Goal: Task Accomplishment & Management: Use online tool/utility

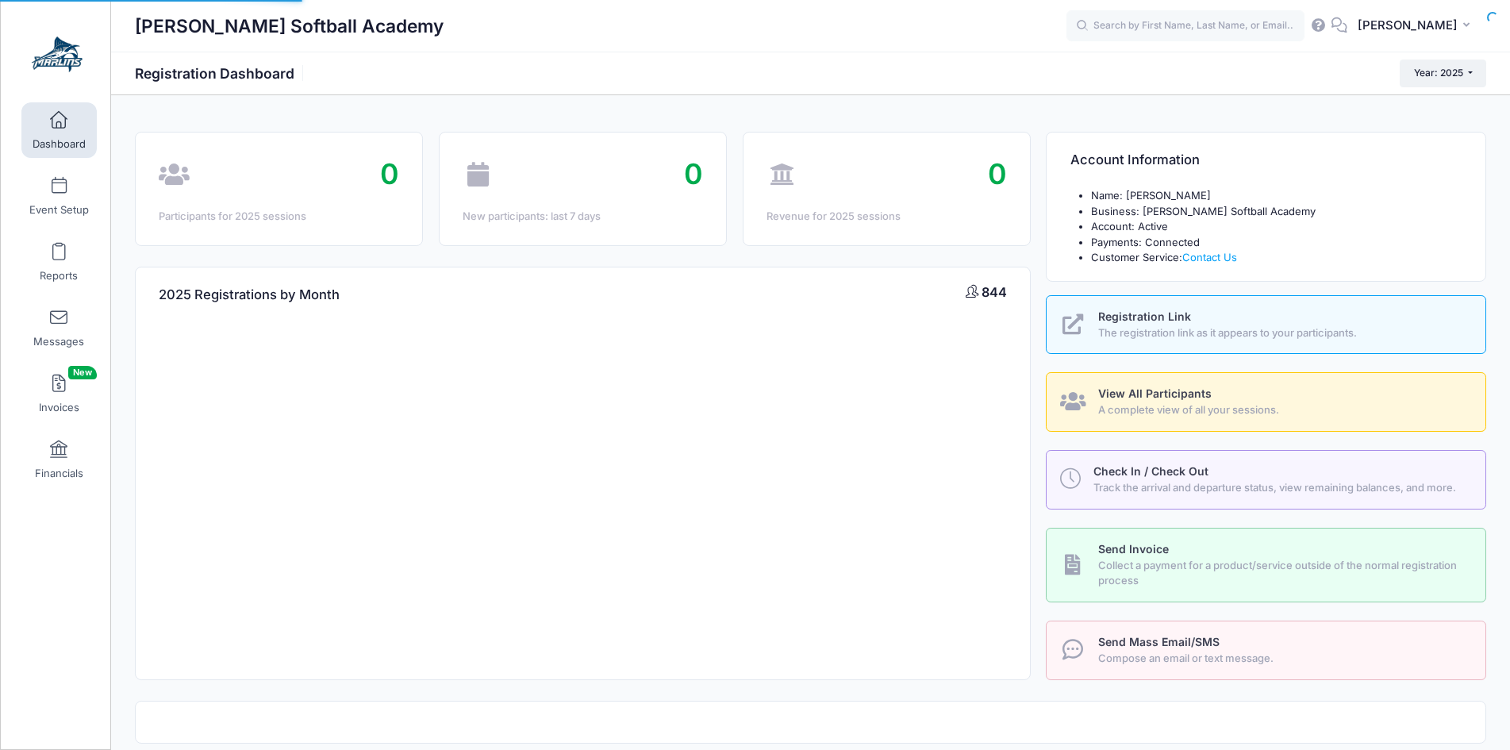
select select
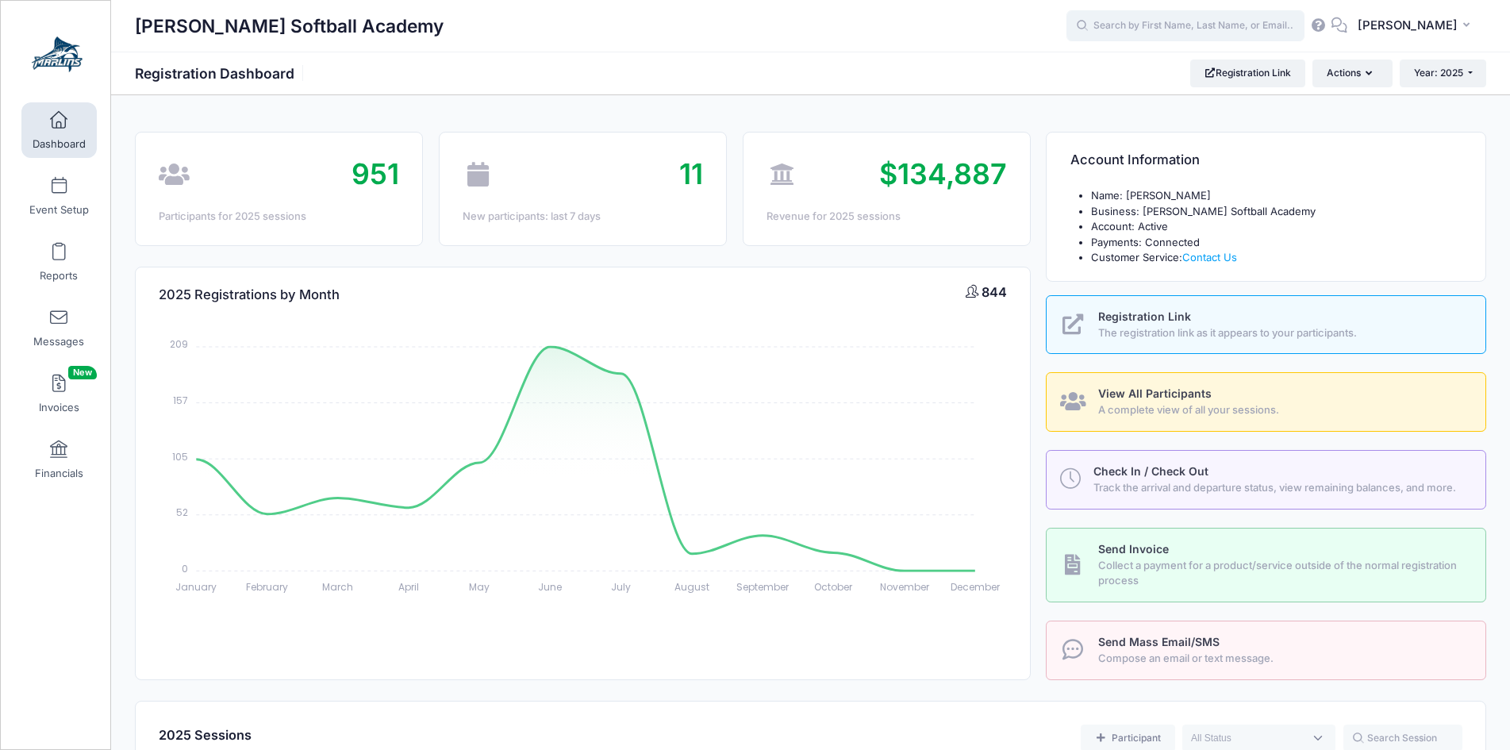
click at [1148, 40] on input "text" at bounding box center [1186, 26] width 238 height 32
click at [1135, 61] on p "Sophia Gerald" at bounding box center [1216, 68] width 262 height 17
type input "Sophia Gerald (October Prospect Camp, Oct-05, 2025)"
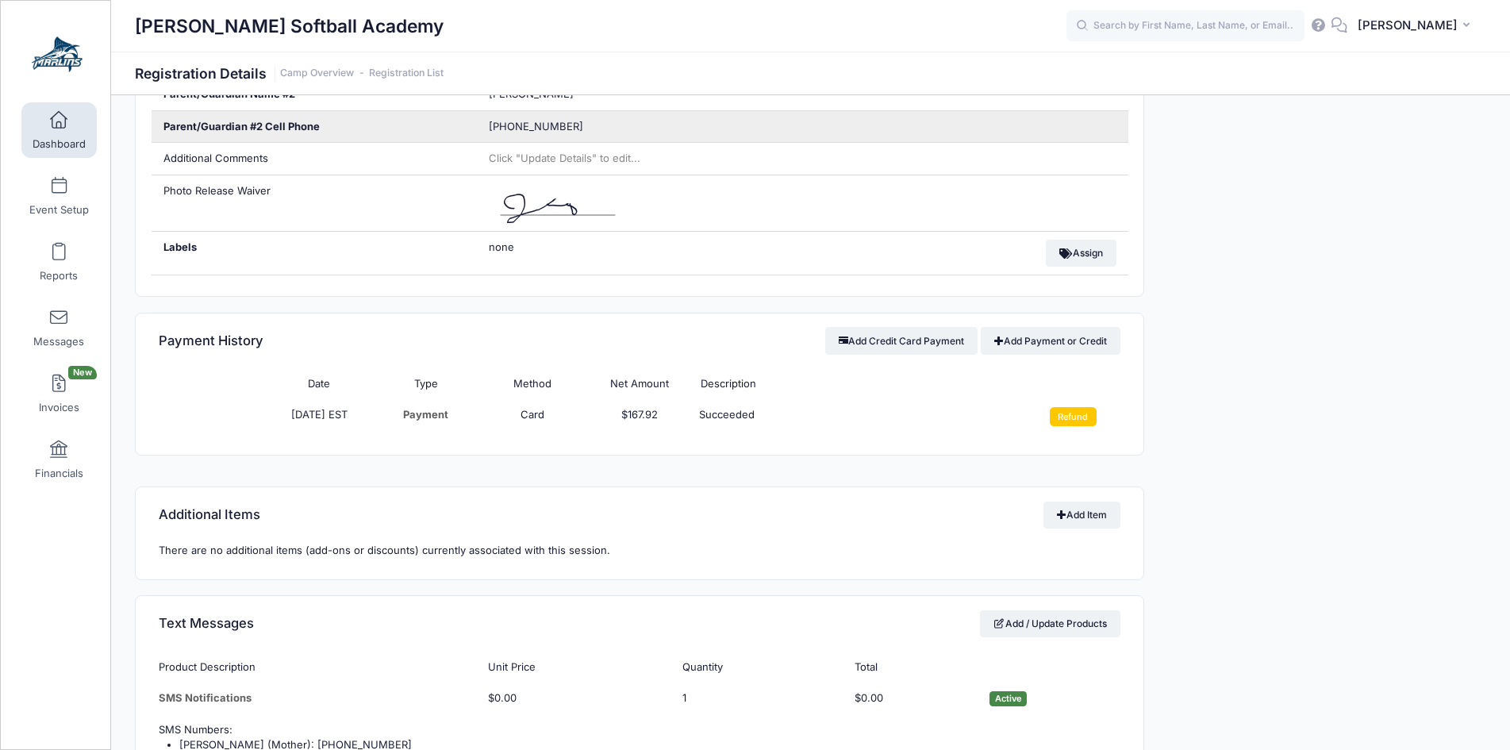
scroll to position [1111, 0]
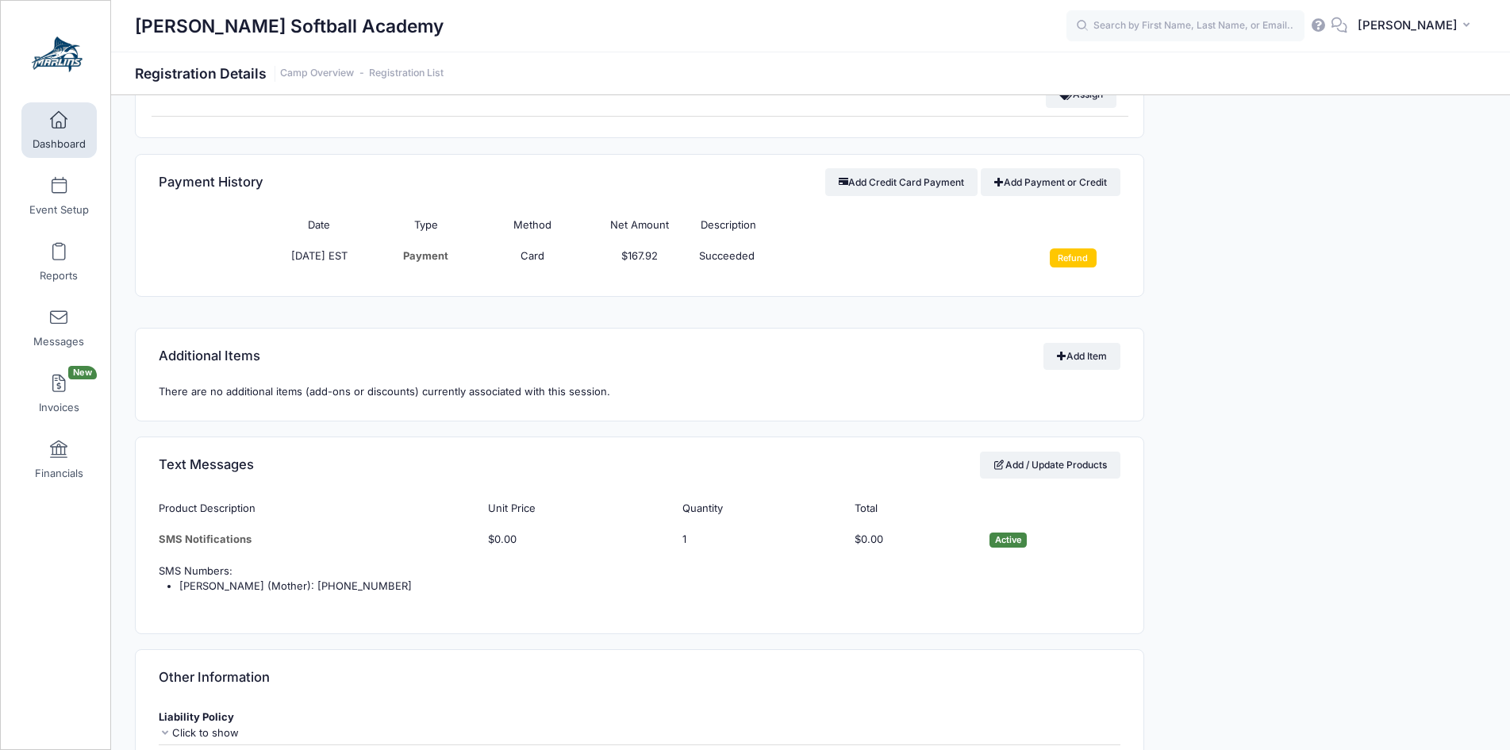
click at [1098, 257] on td "Refund" at bounding box center [1066, 258] width 107 height 35
click at [1079, 254] on input "Refund" at bounding box center [1073, 257] width 47 height 19
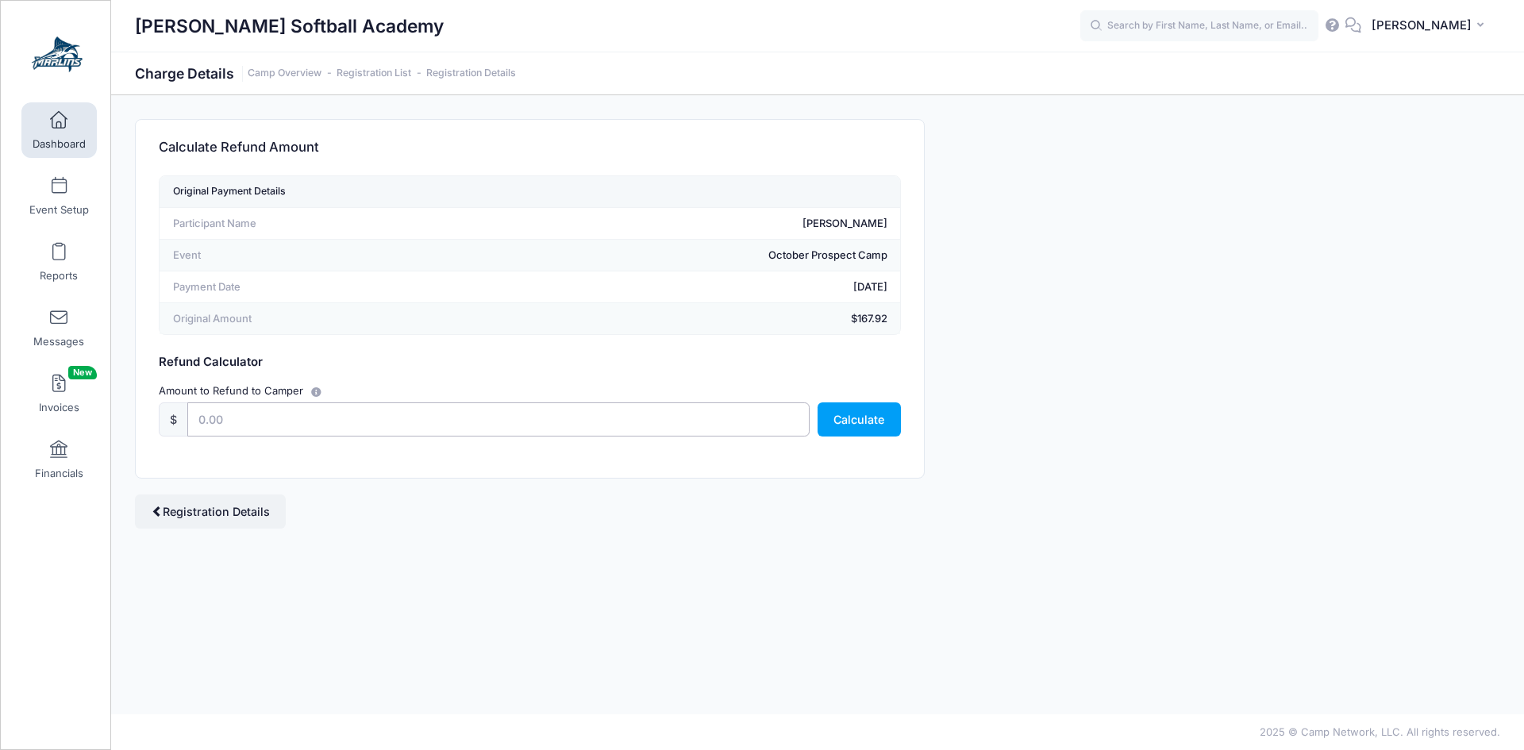
click at [397, 426] on input "text" at bounding box center [498, 419] width 622 height 34
type input "167.92"
click at [423, 476] on div "Original Payment Details Participant Name Sophia Gerald Event October Prospect …" at bounding box center [530, 326] width 788 height 302
click at [883, 424] on button "Calculate" at bounding box center [858, 419] width 83 height 34
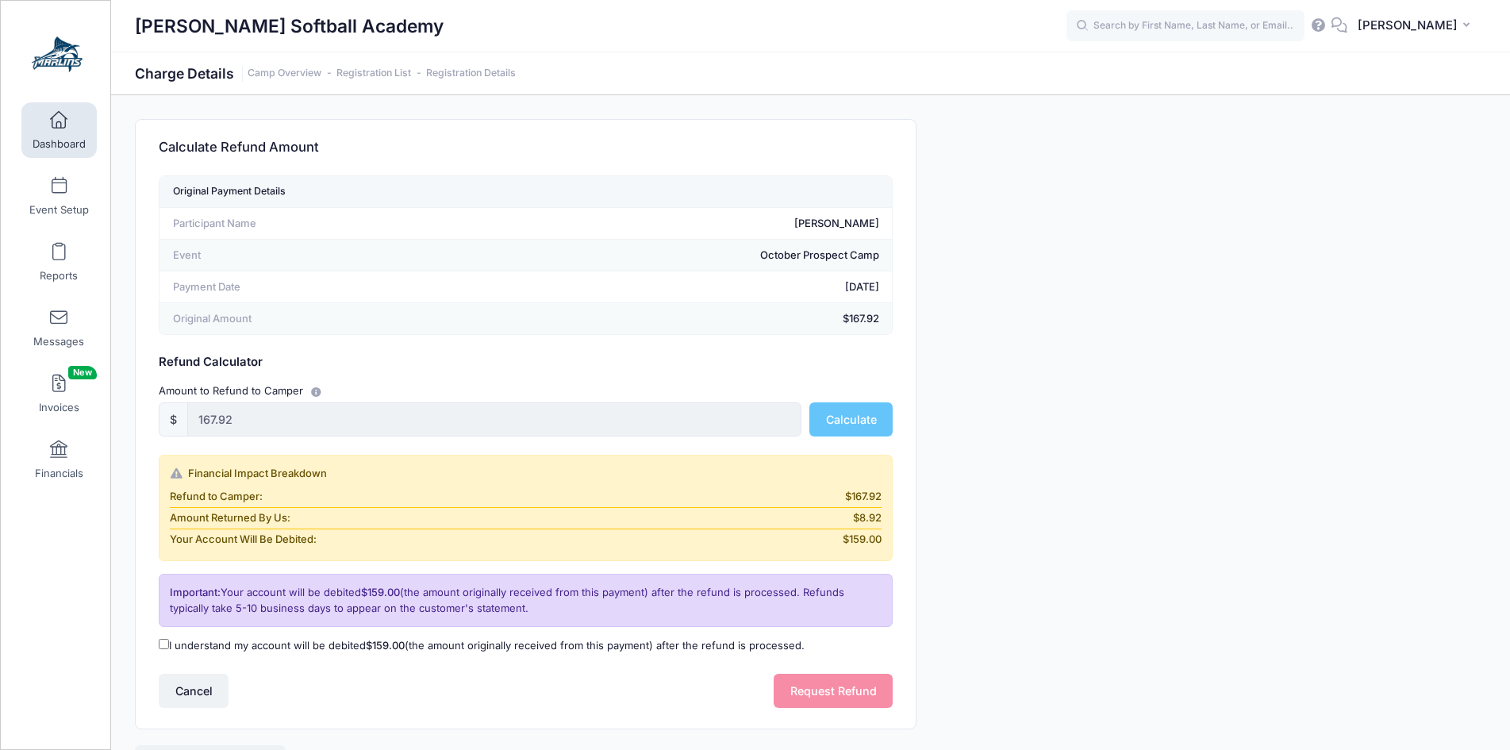
click at [165, 643] on input "I understand my account will be debited $159.00 (the amount originally received…" at bounding box center [164, 644] width 10 height 10
checkbox input "true"
click at [809, 698] on button "Request Refund" at bounding box center [833, 691] width 119 height 34
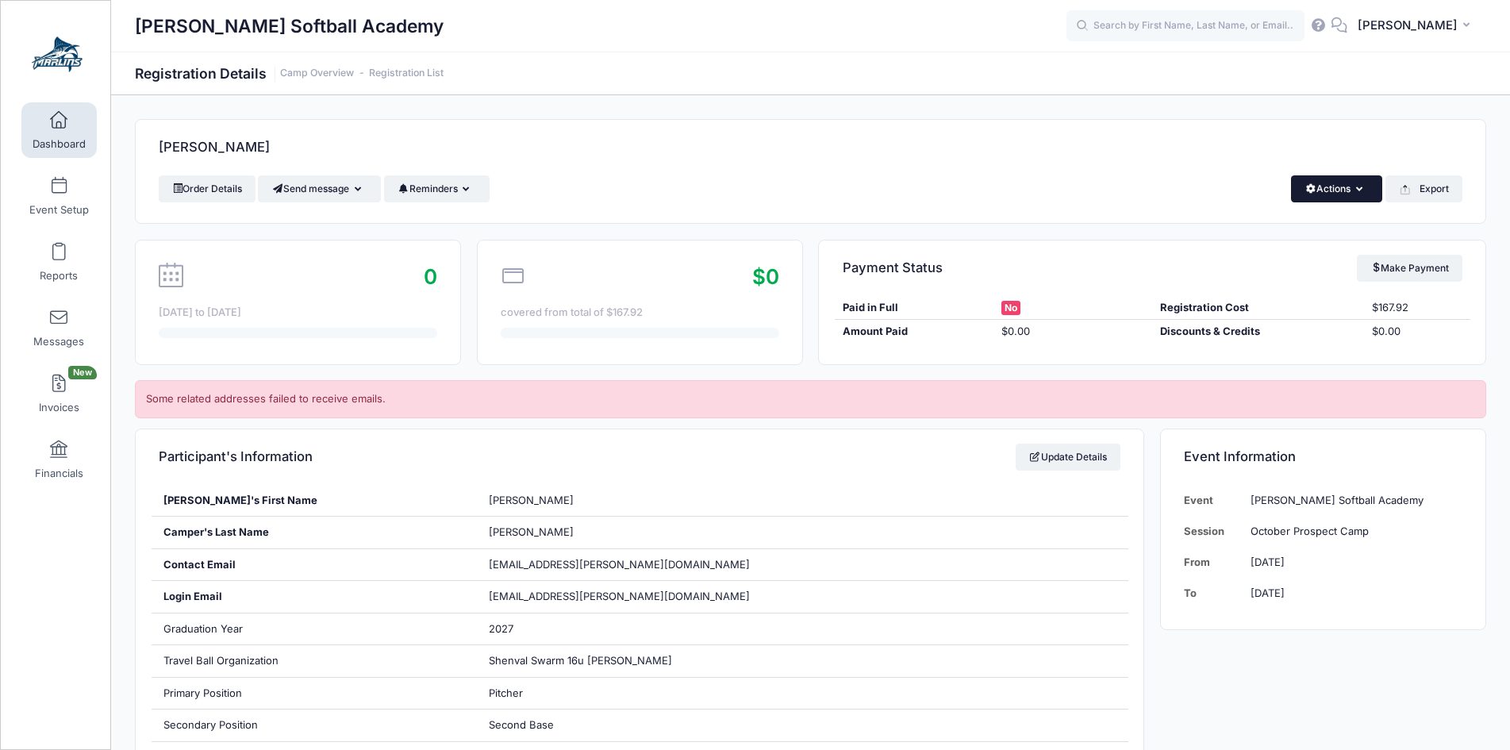
click at [1361, 198] on button "Actions" at bounding box center [1336, 188] width 91 height 27
click at [1287, 327] on link "Delete" at bounding box center [1283, 336] width 183 height 30
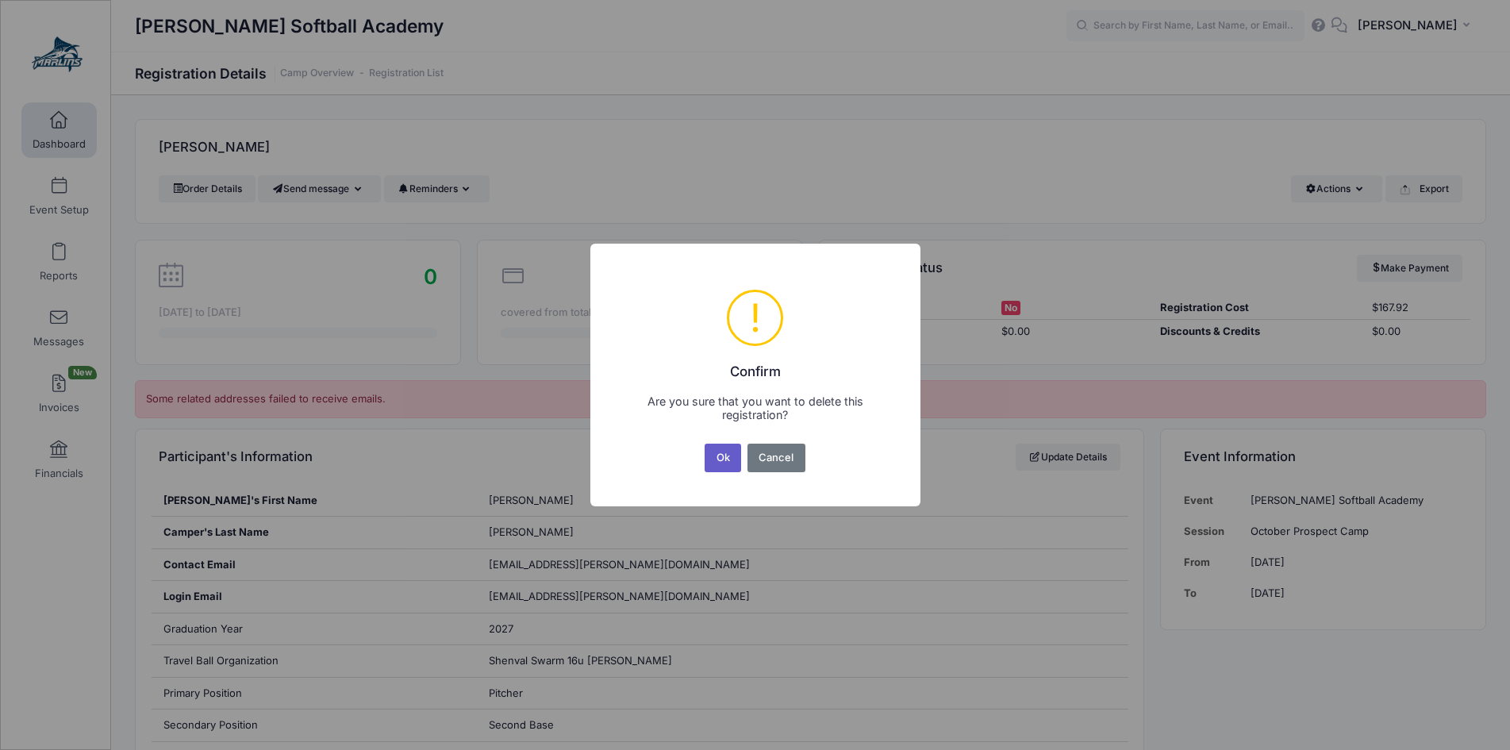
click at [729, 456] on button "Ok" at bounding box center [723, 458] width 37 height 29
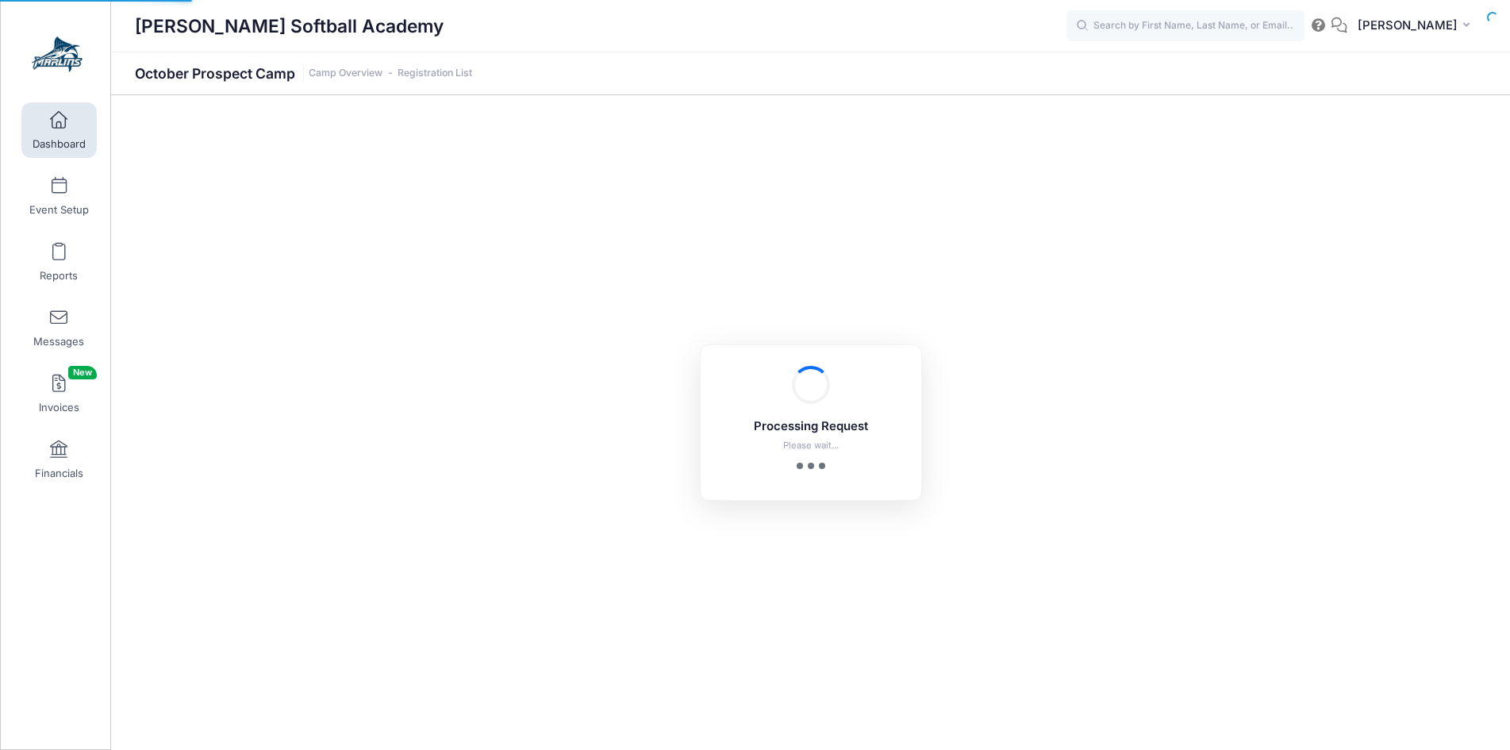
select select "10"
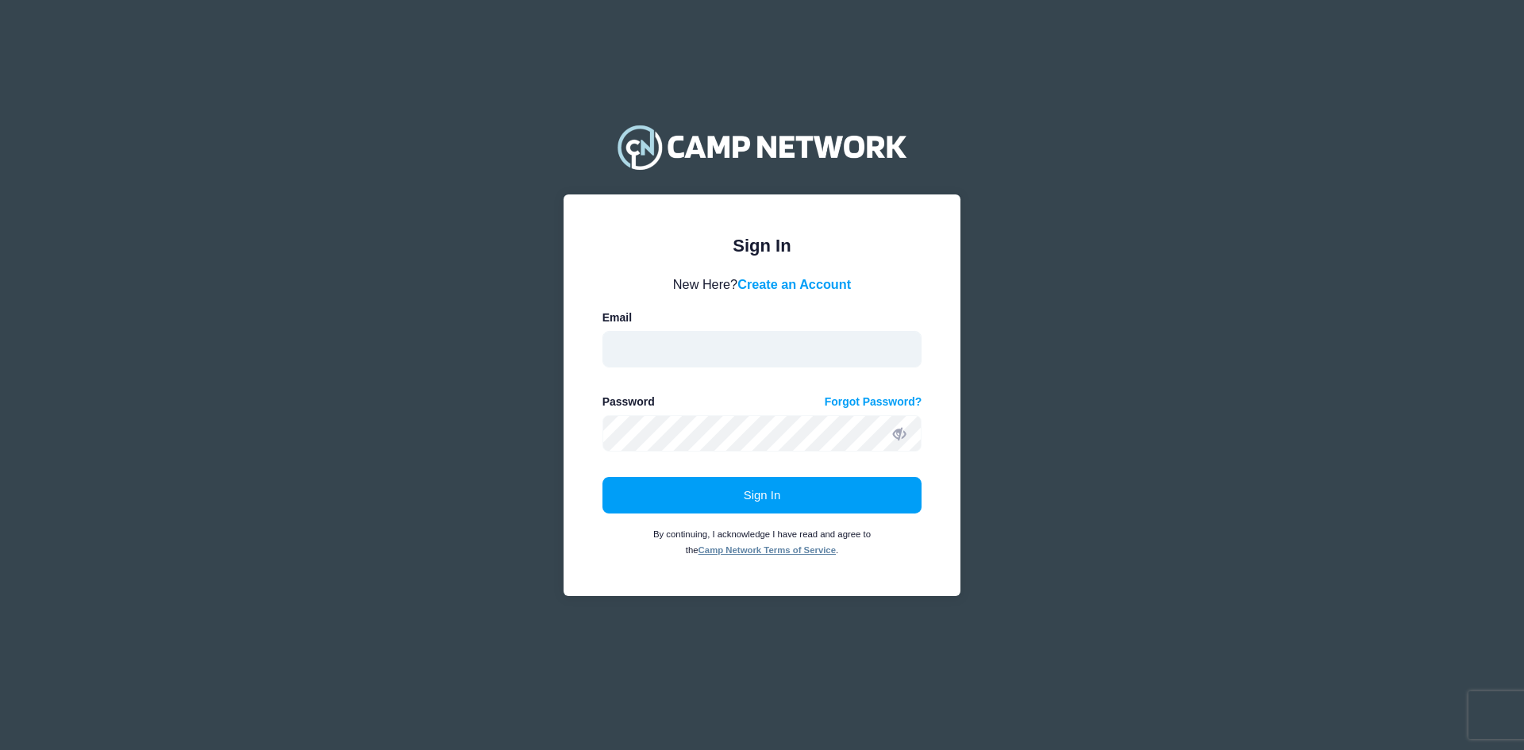
drag, startPoint x: 772, startPoint y: 357, endPoint x: 767, endPoint y: 367, distance: 10.6
click at [772, 357] on input "email" at bounding box center [762, 349] width 320 height 37
drag, startPoint x: 761, startPoint y: 352, endPoint x: 587, endPoint y: 356, distance: 173.8
click at [587, 356] on div "Sign In Please login to continue. Directors are required to create an account p…" at bounding box center [761, 395] width 397 height 402
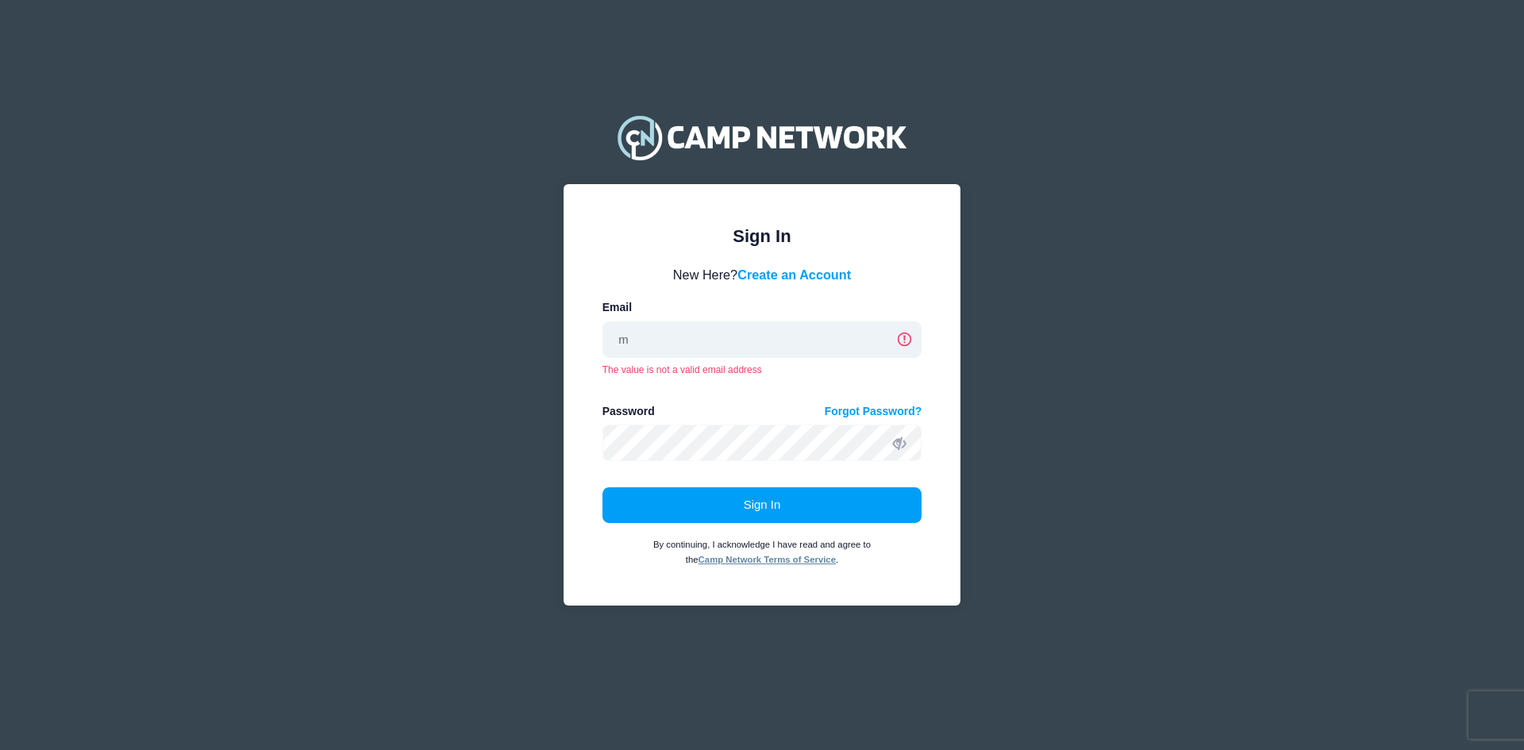
type input "marlinsoftballacademy@gmail.com"
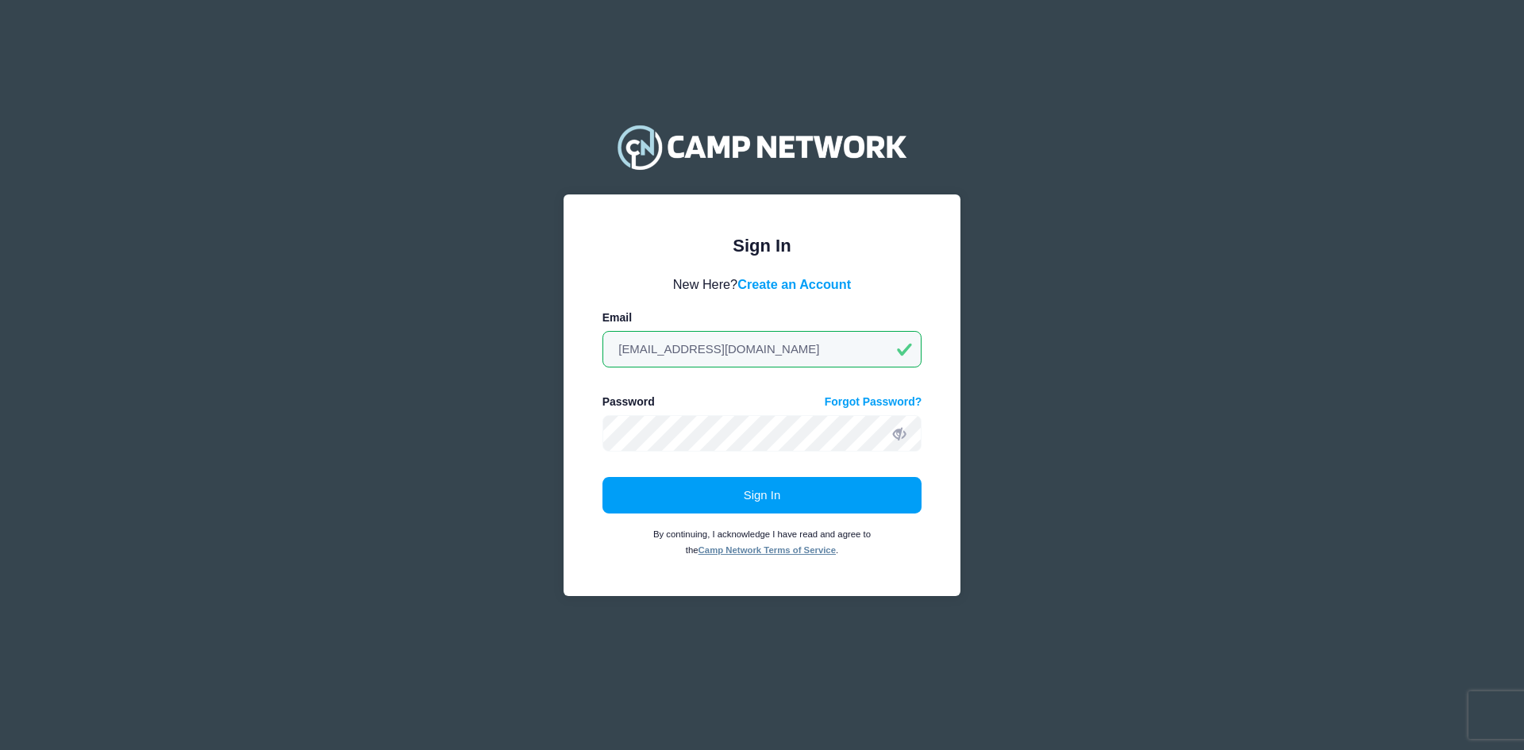
click at [759, 452] on form "New Here? Create an Account Email marlinsoftballacademy@gmail.com Password Forg…" at bounding box center [762, 416] width 320 height 283
click at [602, 477] on button "Sign In" at bounding box center [762, 495] width 320 height 37
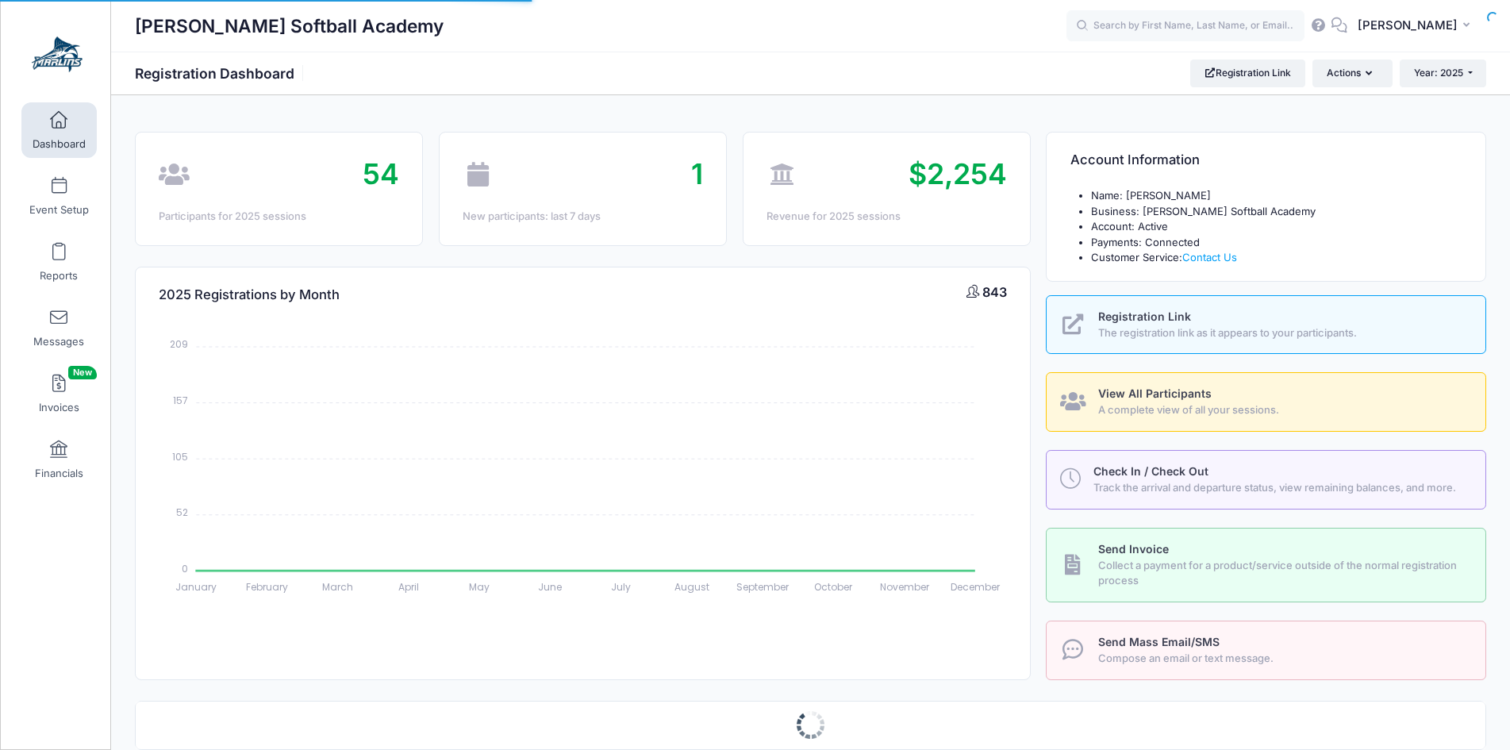
select select
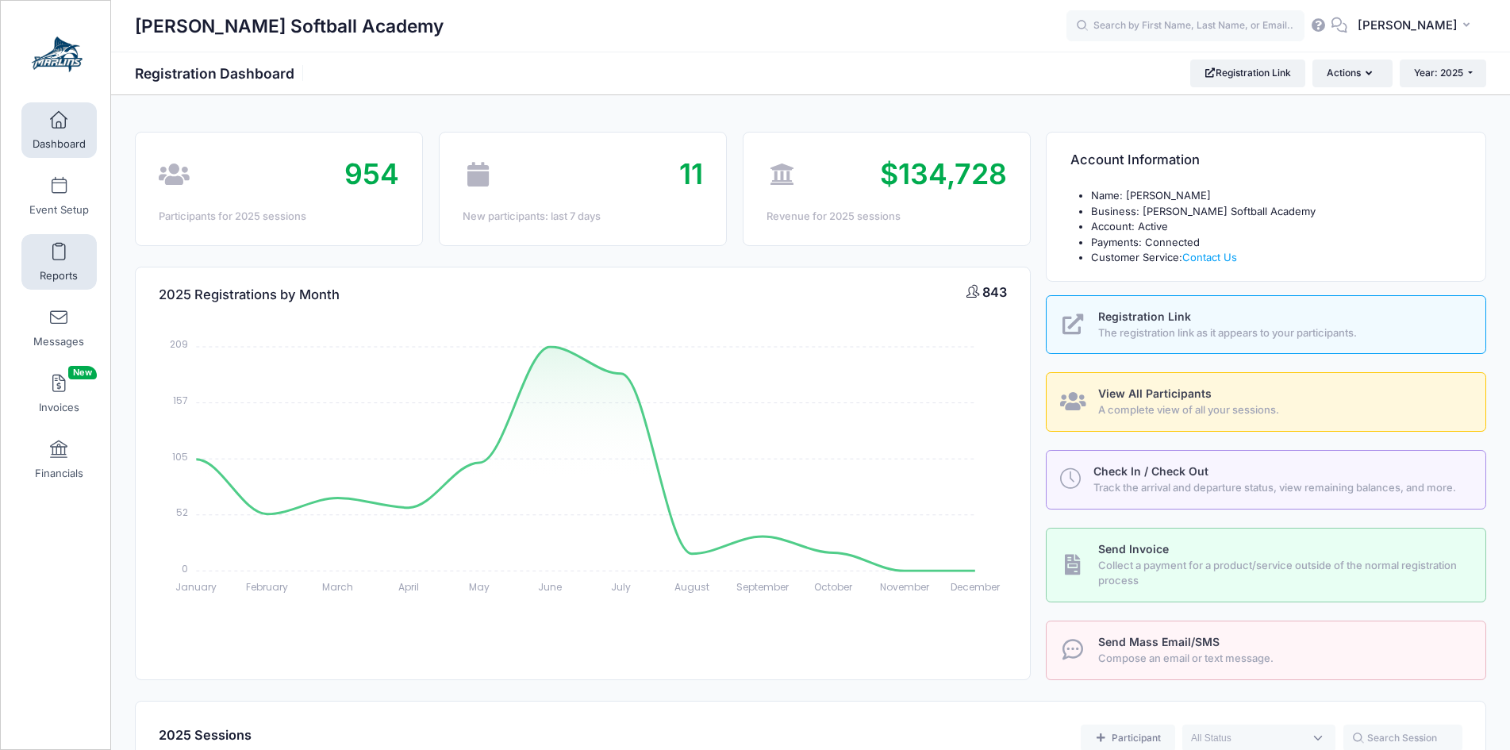
click at [61, 256] on link "Reports" at bounding box center [58, 262] width 75 height 56
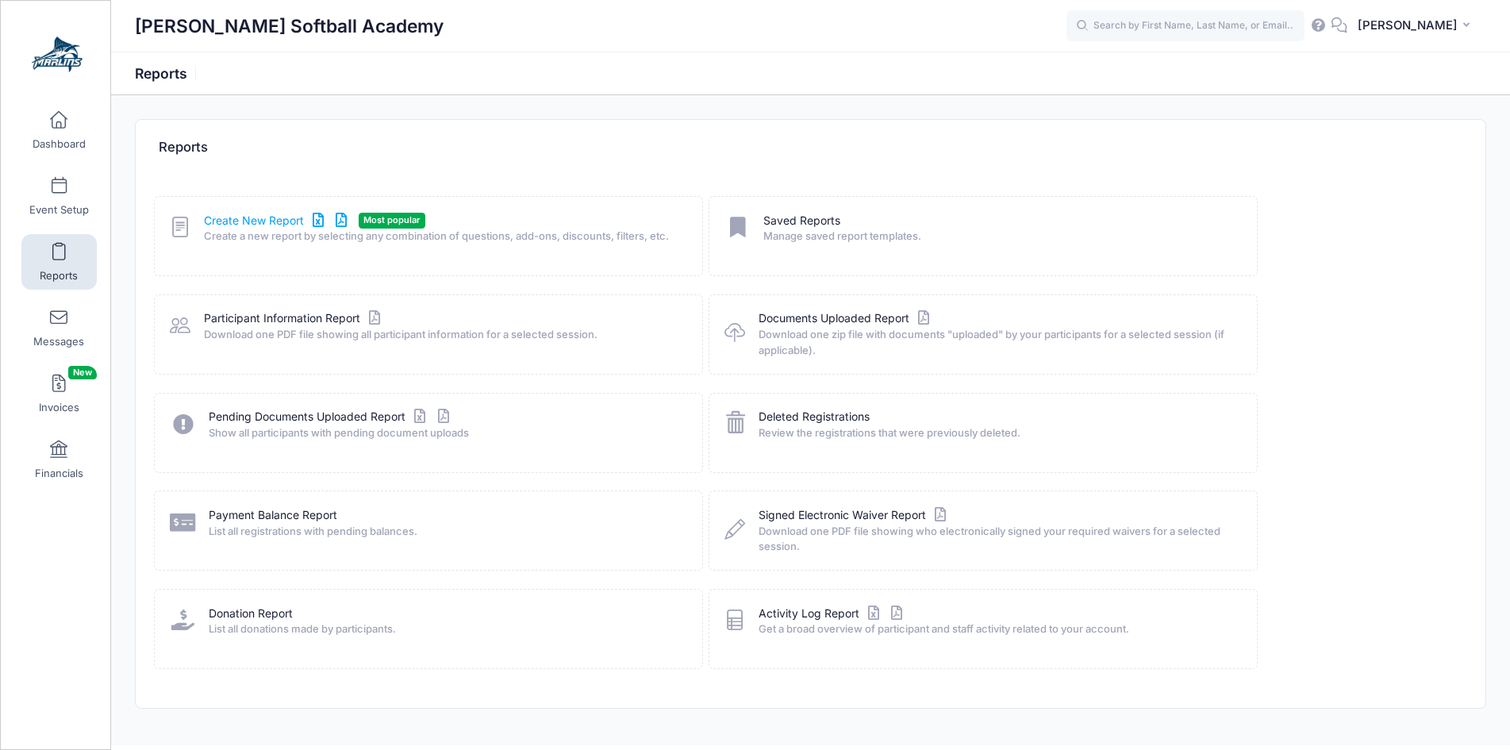
click at [221, 218] on link "Create New Report" at bounding box center [278, 221] width 148 height 17
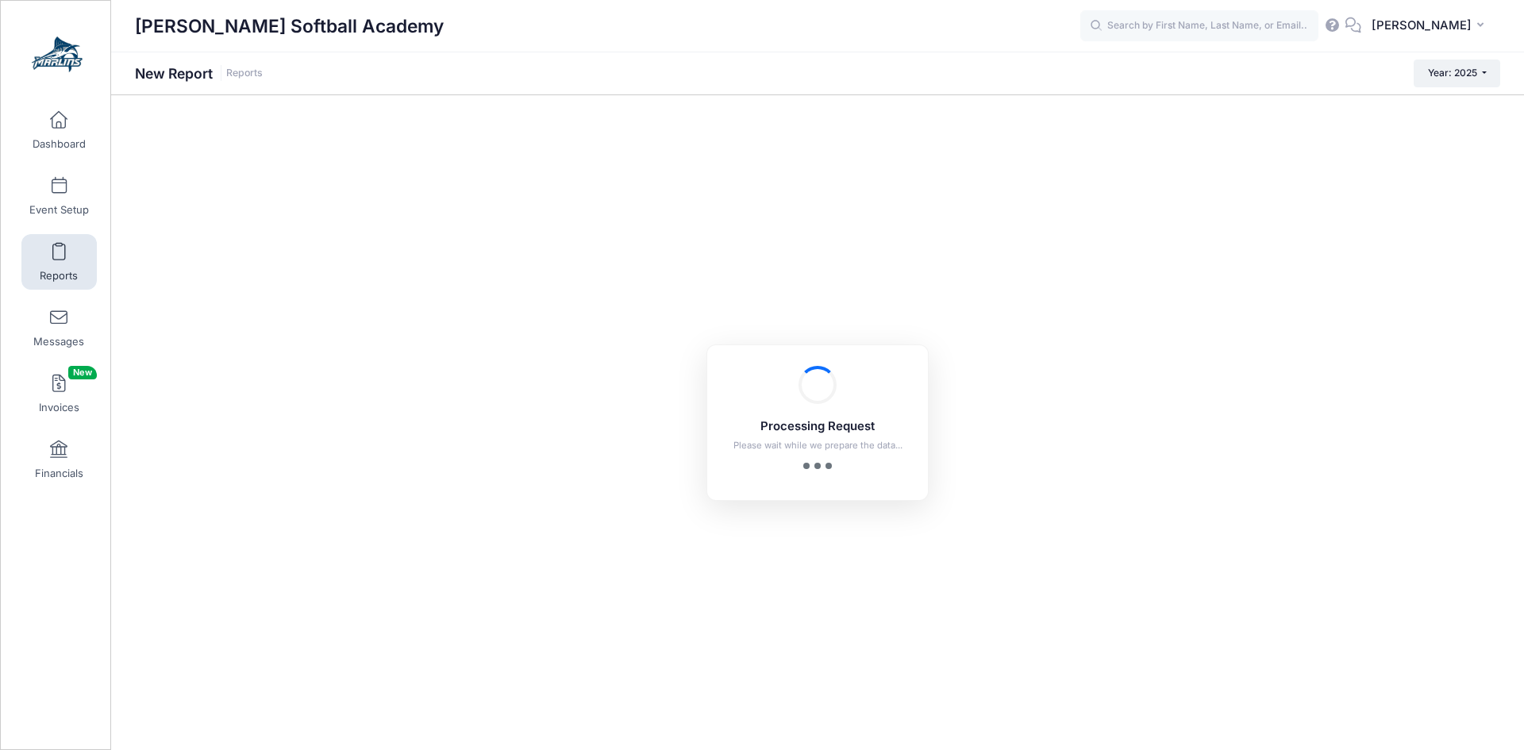
checkbox input "true"
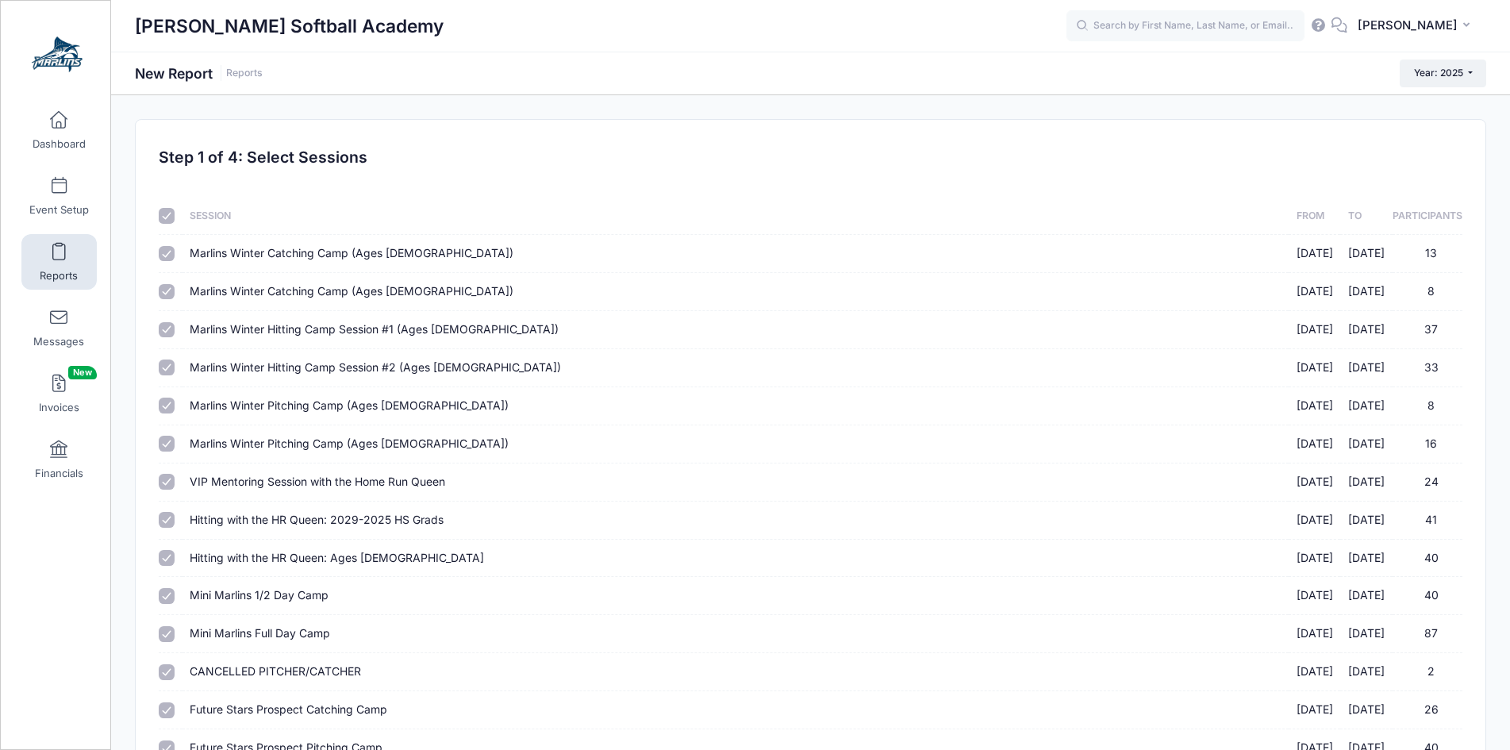
click at [160, 214] on input "checkbox" at bounding box center [167, 216] width 16 height 16
checkbox input "false"
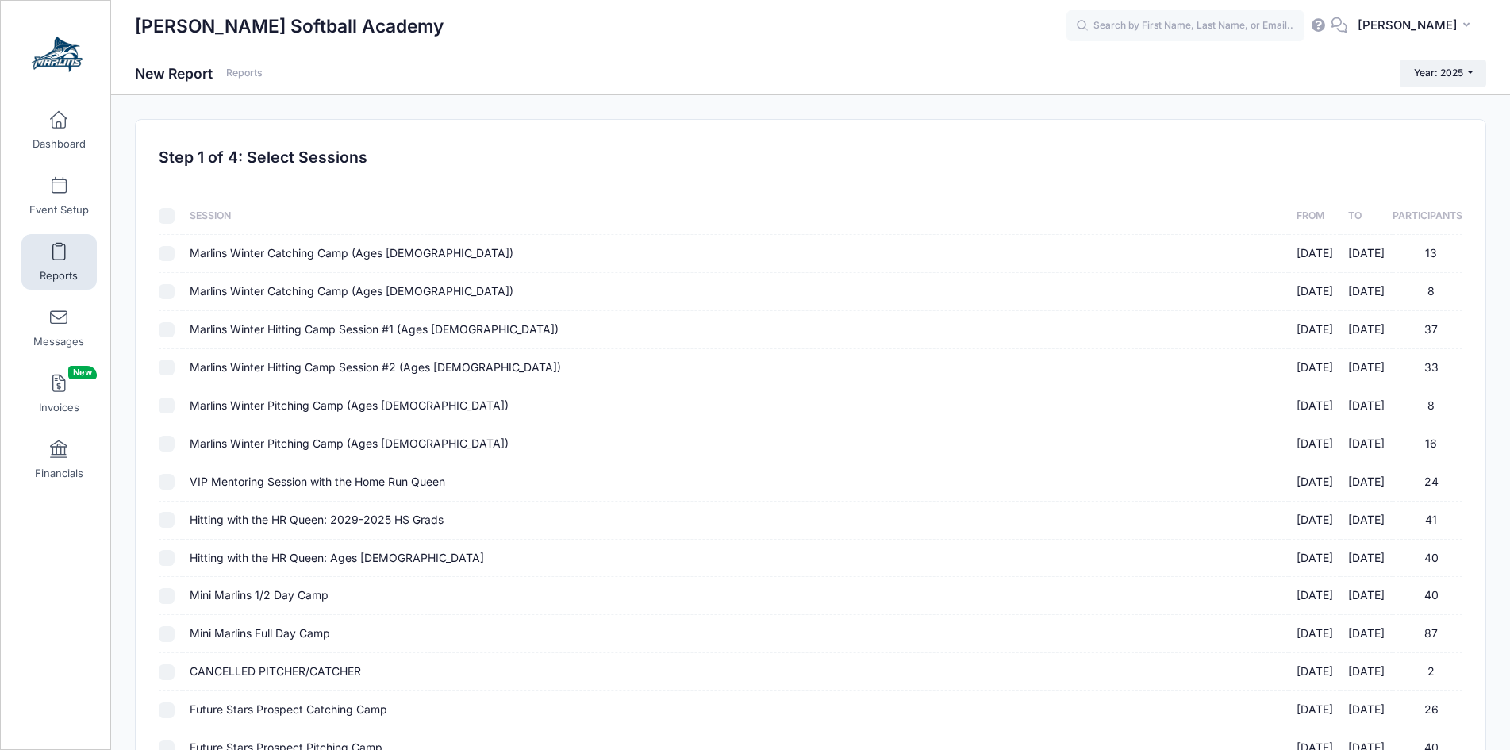
checkbox input "false"
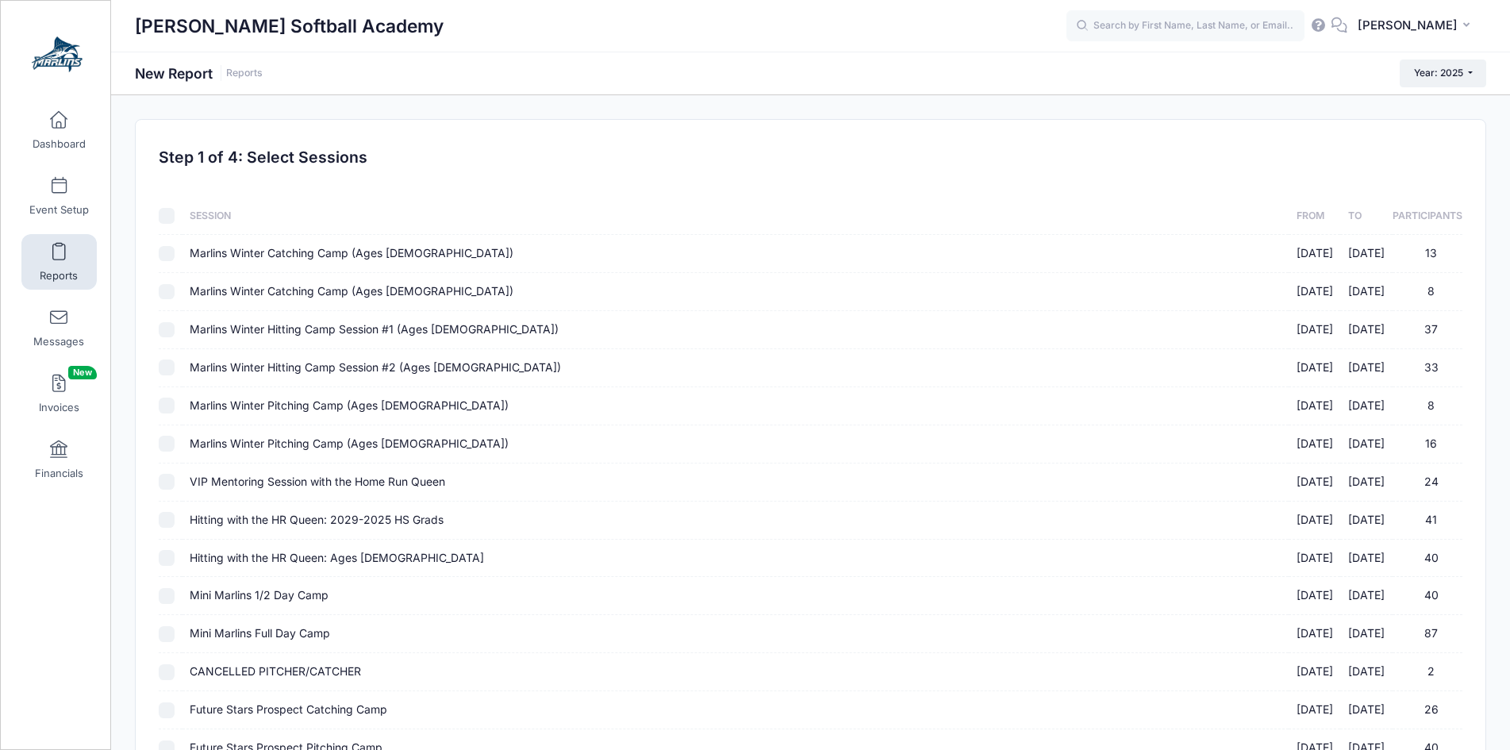
checkbox input "false"
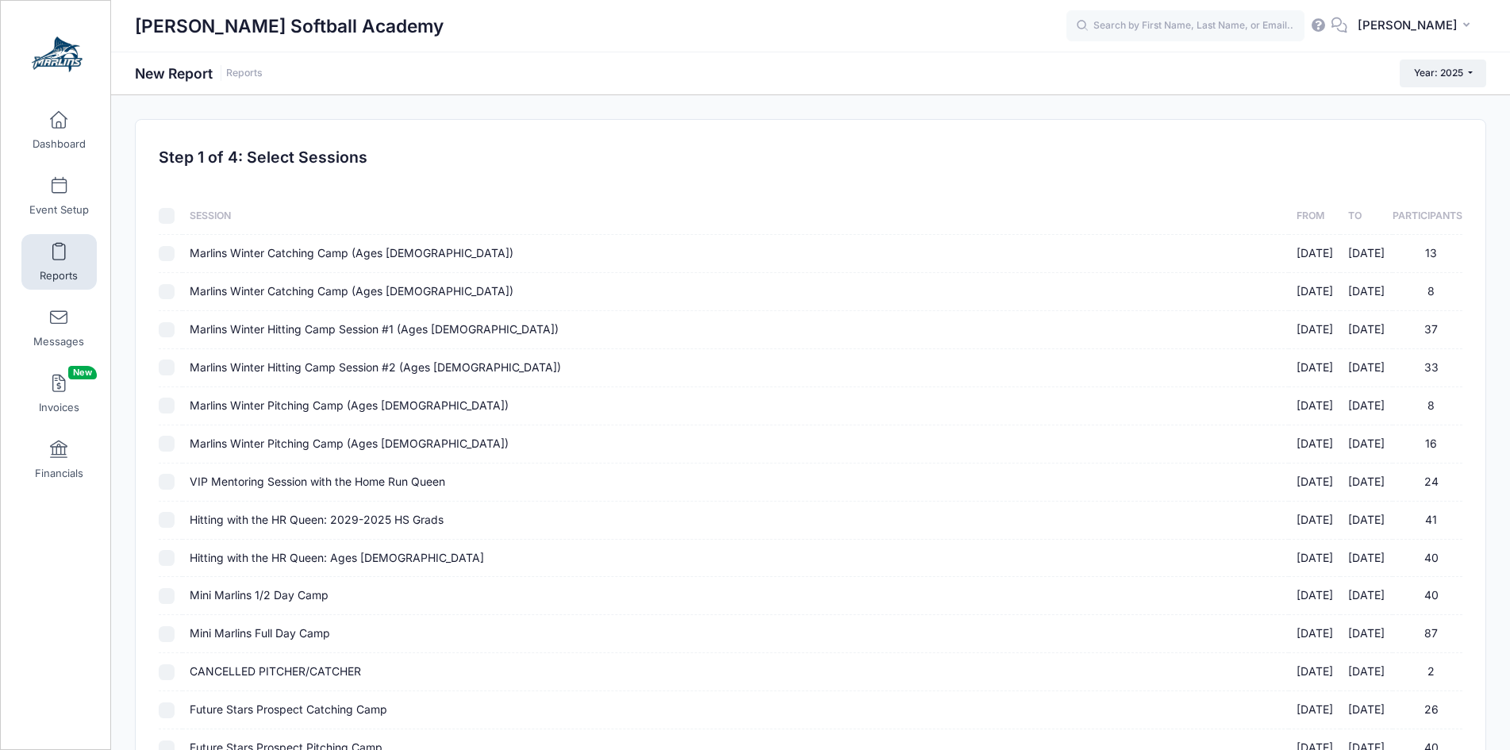
checkbox input "false"
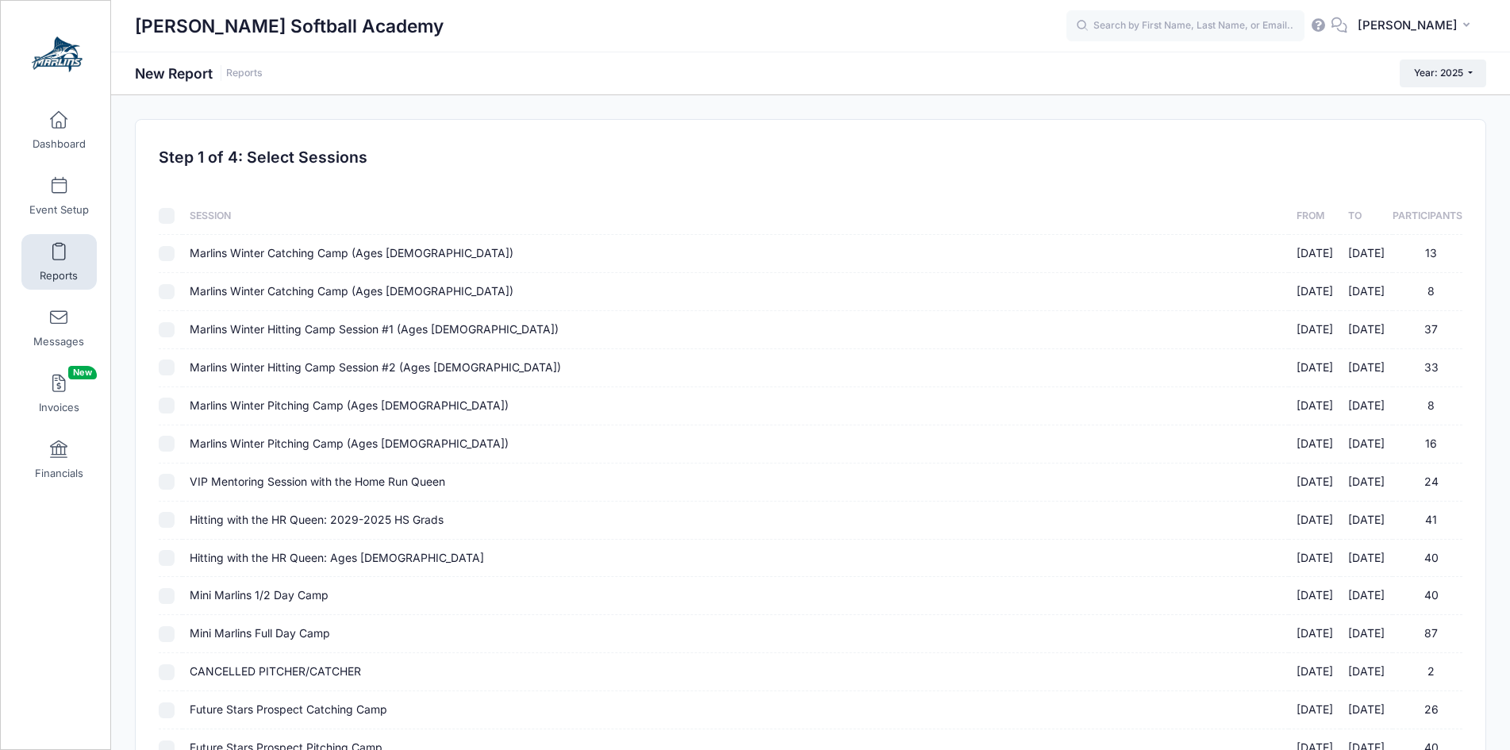
checkbox input "false"
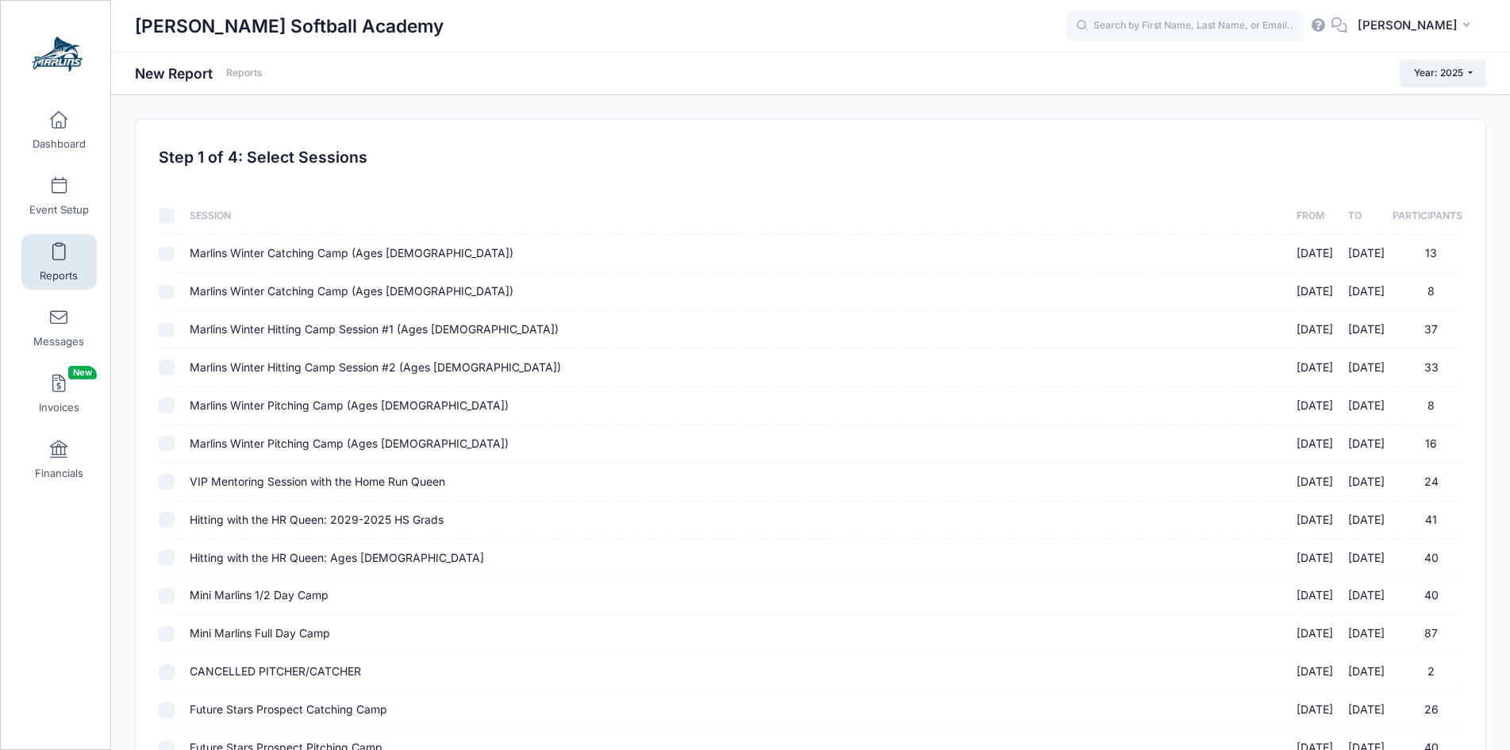
checkbox input "false"
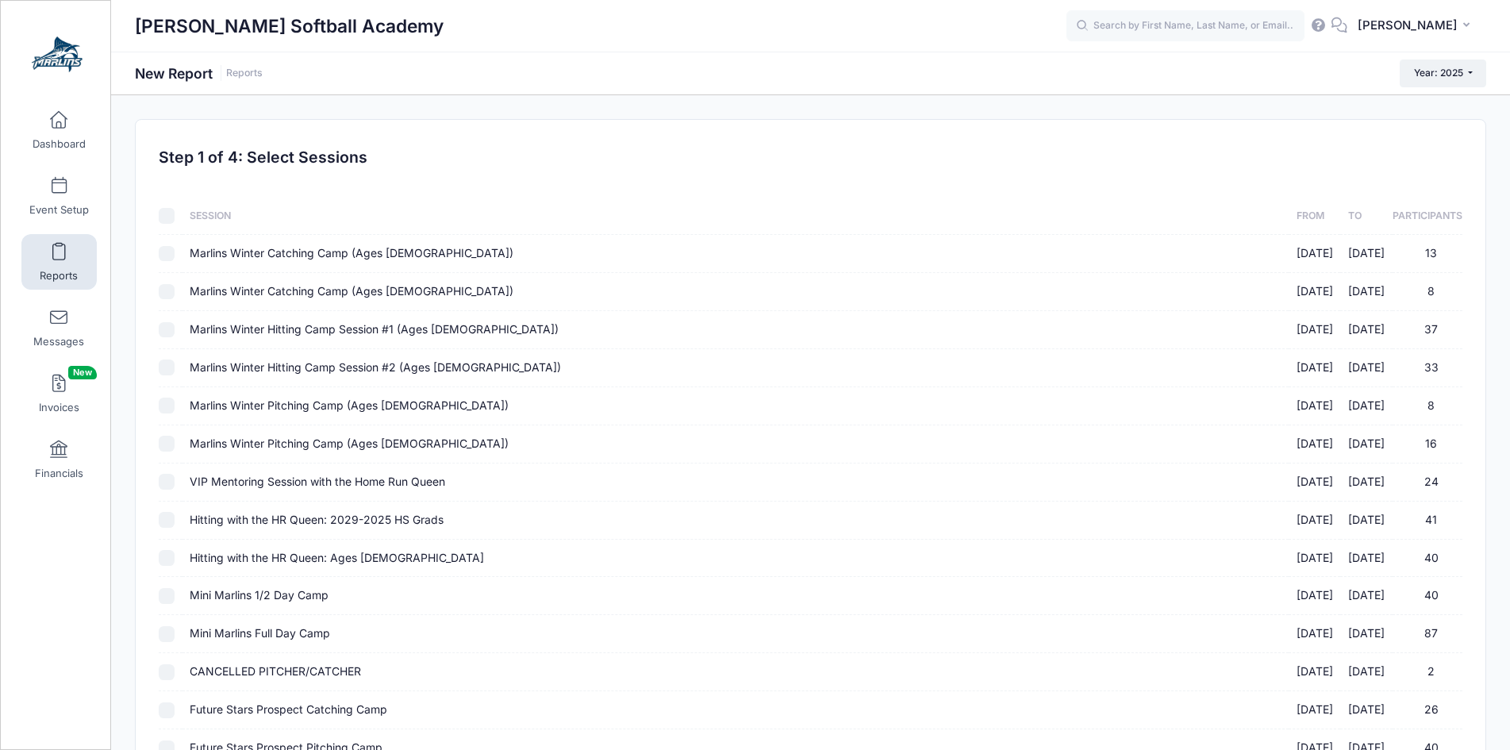
checkbox input "false"
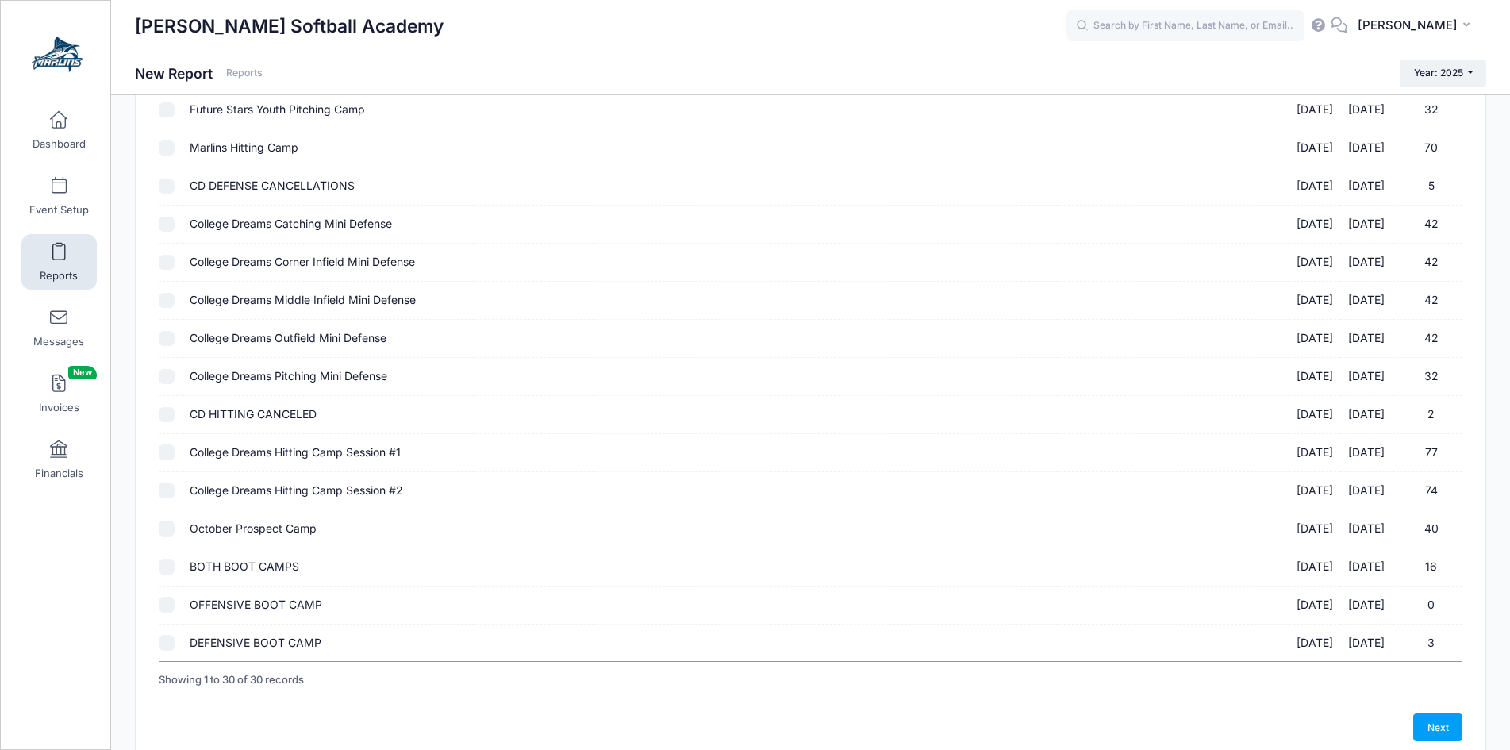
click at [162, 534] on input "October Prospect Camp 10/05/2025 - 10/05/2025 40" at bounding box center [167, 529] width 16 height 16
checkbox input "true"
click at [1438, 718] on link "Next" at bounding box center [1437, 726] width 49 height 27
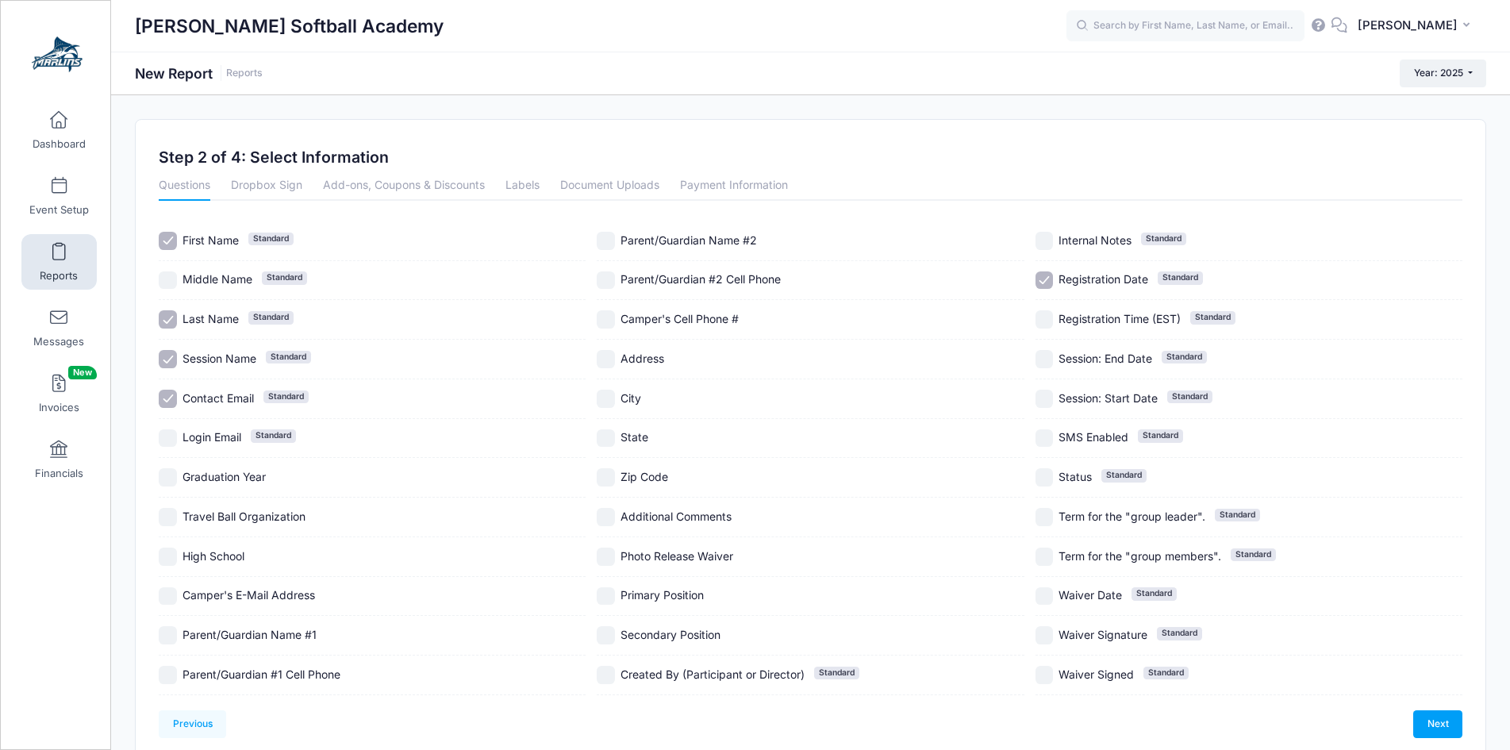
click at [222, 479] on span "Graduation Year" at bounding box center [224, 476] width 83 height 13
checkbox input "true"
click at [213, 549] on span "High School" at bounding box center [214, 555] width 62 height 13
click at [208, 559] on span "High School" at bounding box center [214, 555] width 62 height 13
checkbox input "false"
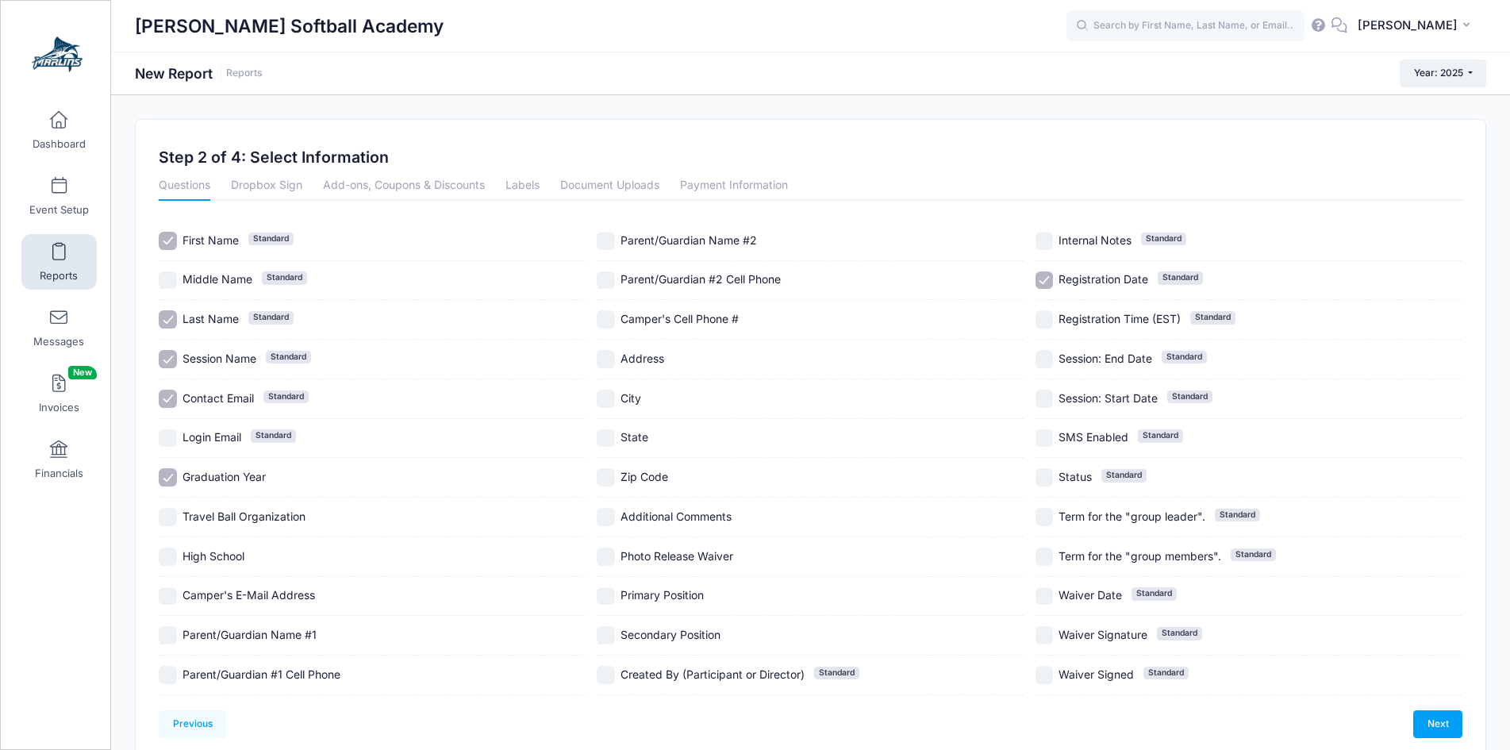
click at [213, 515] on span "Travel Ball Organization" at bounding box center [244, 516] width 123 height 13
checkbox input "true"
click at [209, 594] on span "Camper's E-Mail Address" at bounding box center [249, 594] width 133 height 13
checkbox input "true"
click at [209, 631] on span "Parent/Guardian Name #1" at bounding box center [250, 634] width 134 height 13
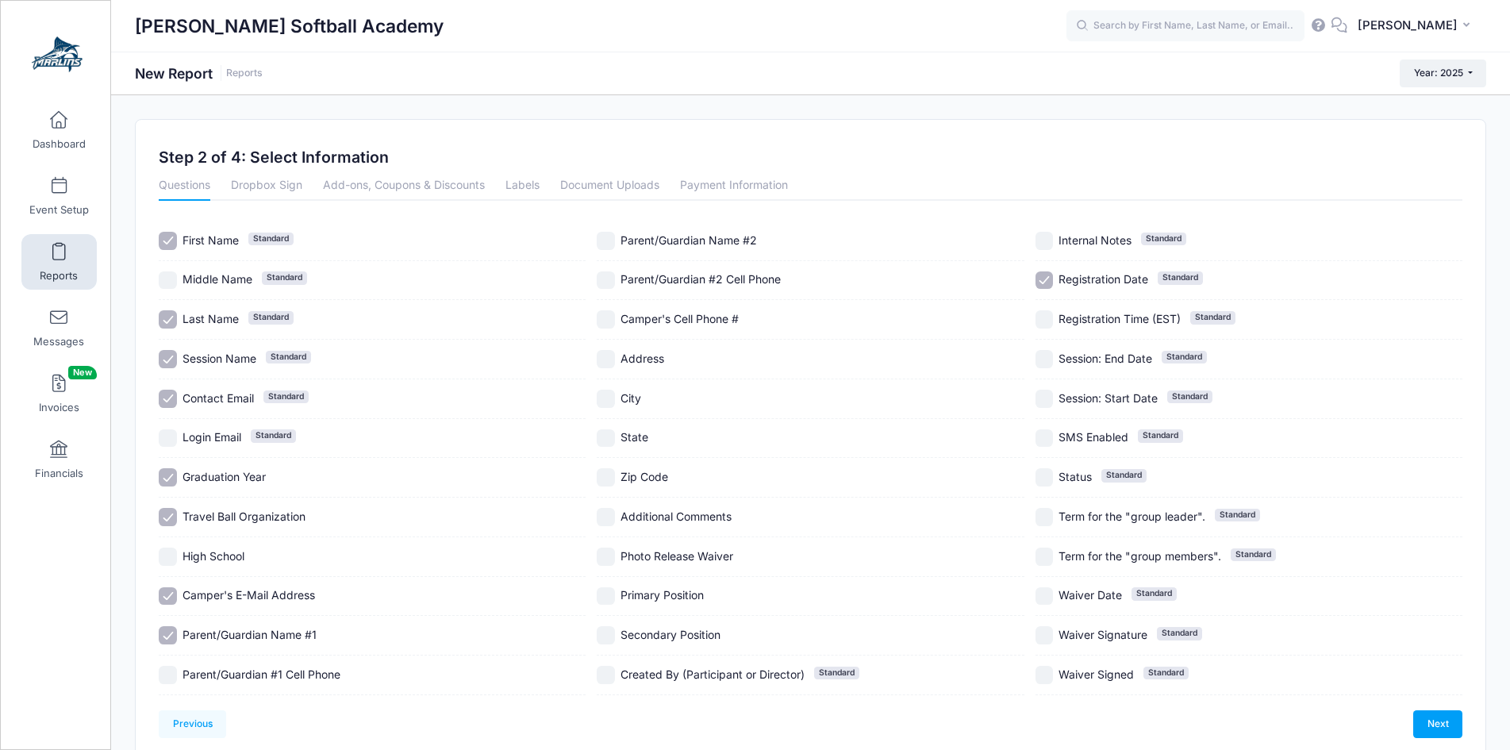
click at [248, 632] on span "Parent/Guardian Name #1" at bounding box center [250, 634] width 134 height 13
checkbox input "false"
click at [239, 669] on span "Parent/Guardian #1 Cell Phone" at bounding box center [262, 673] width 158 height 13
checkbox input "true"
click at [704, 283] on span "Parent/Guardian #2 Cell Phone" at bounding box center [701, 278] width 160 height 13
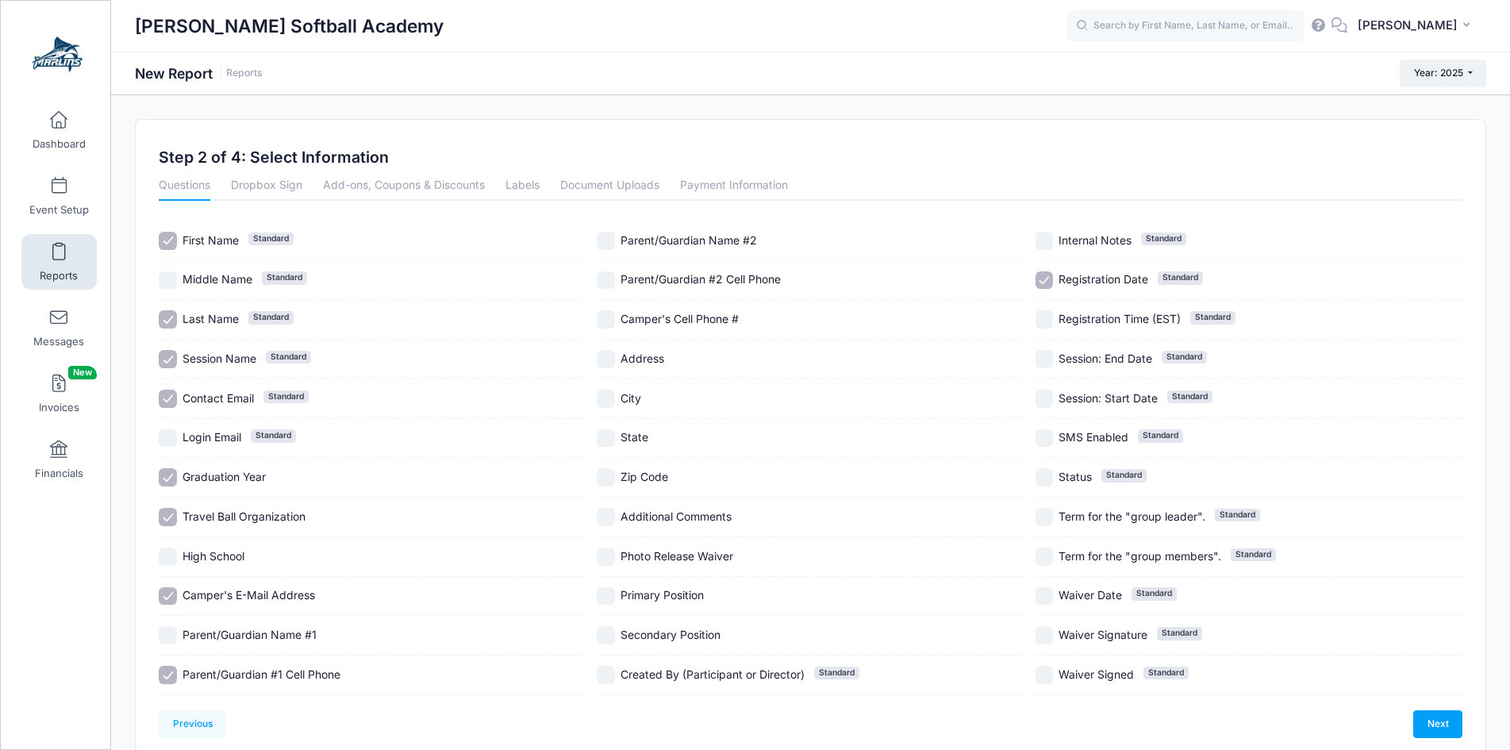
checkbox input "true"
click at [706, 313] on span "Camper's Cell Phone #" at bounding box center [680, 318] width 118 height 13
checkbox input "true"
click at [679, 356] on label "Address" at bounding box center [810, 359] width 427 height 18
checkbox input "true"
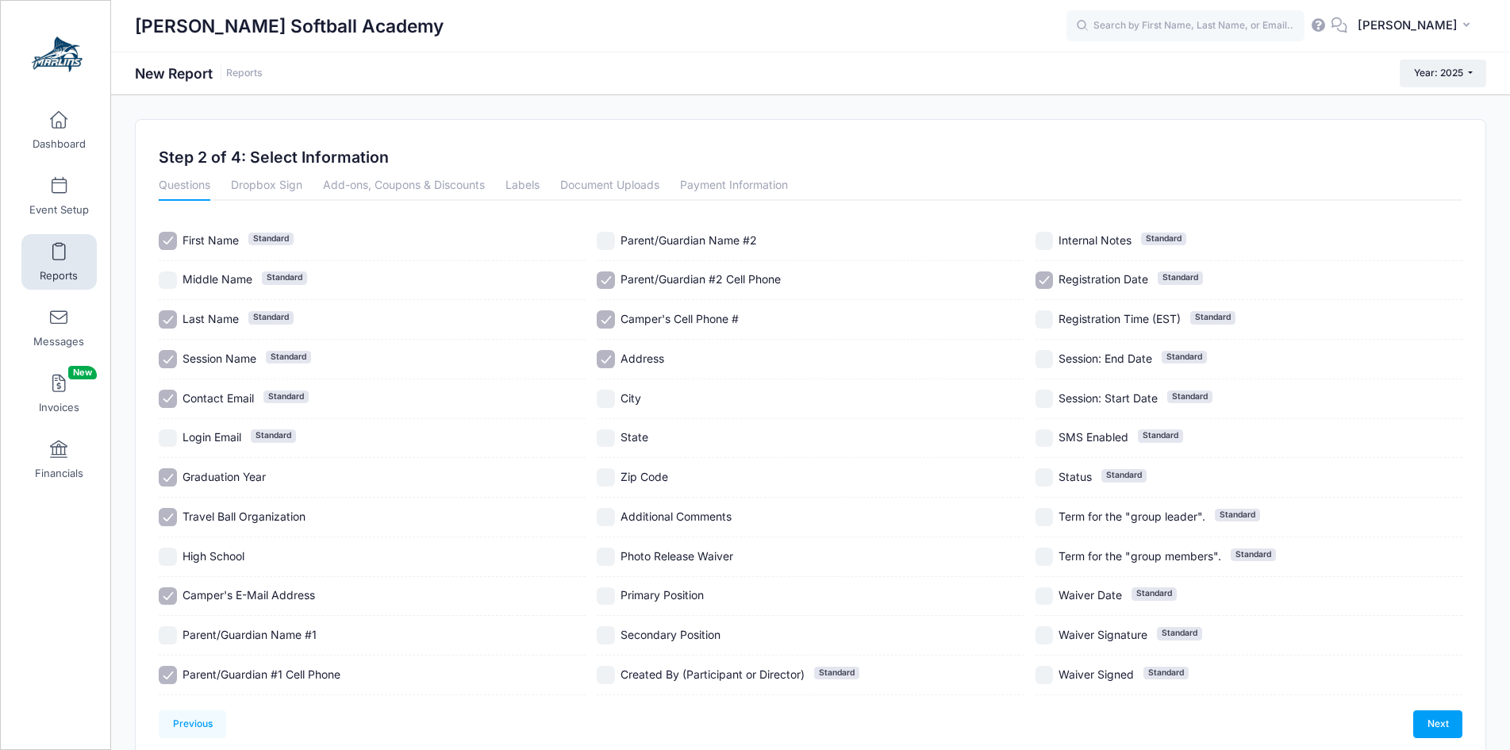
click at [671, 405] on label "City" at bounding box center [810, 399] width 427 height 18
checkbox input "true"
click at [671, 444] on label "State" at bounding box center [810, 438] width 427 height 18
checkbox input "true"
click at [671, 482] on label "Zip Code" at bounding box center [810, 477] width 427 height 18
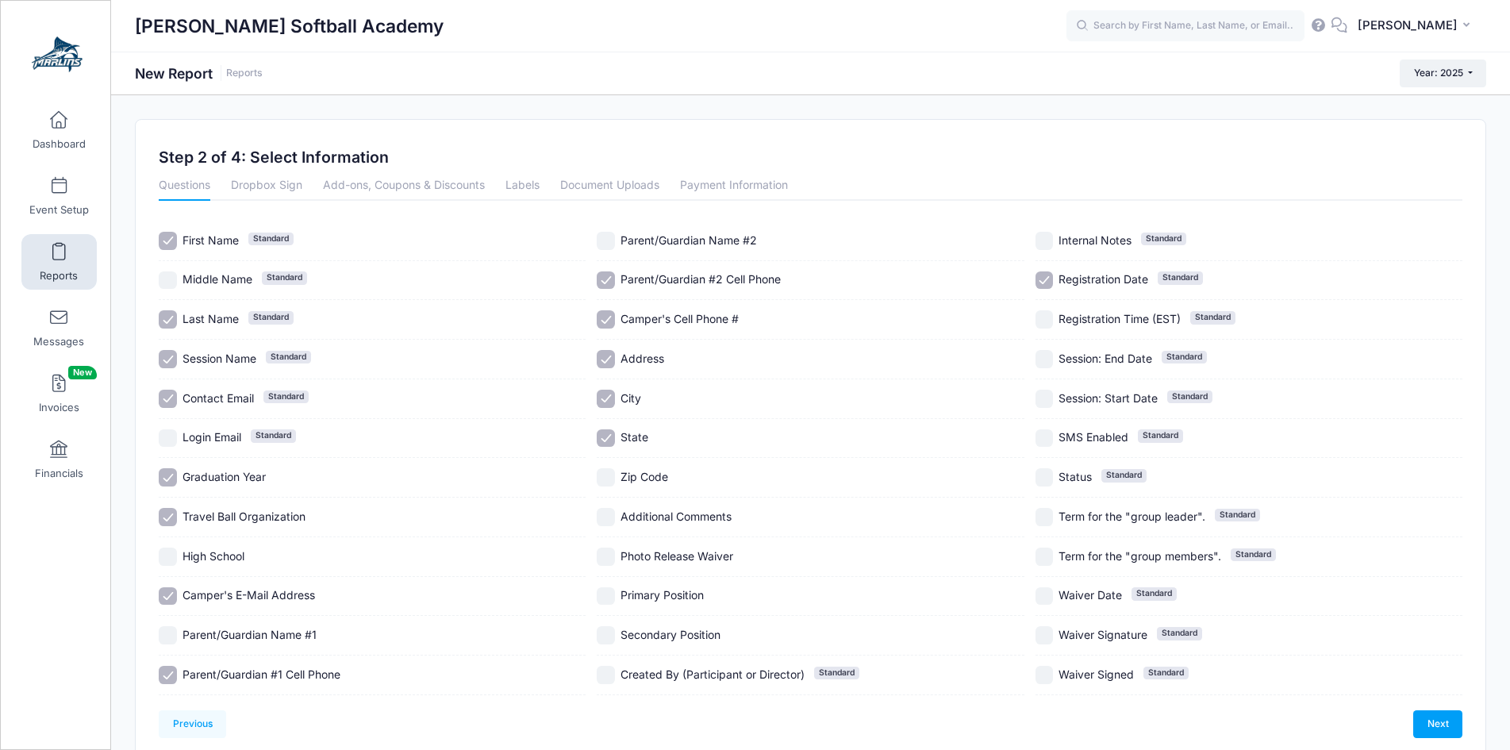
checkbox input "true"
drag, startPoint x: 664, startPoint y: 601, endPoint x: 663, endPoint y: 624, distance: 23.0
click at [664, 602] on span "Primary Position" at bounding box center [662, 594] width 83 height 13
checkbox input "true"
click at [663, 637] on span "Secondary Position" at bounding box center [671, 634] width 100 height 13
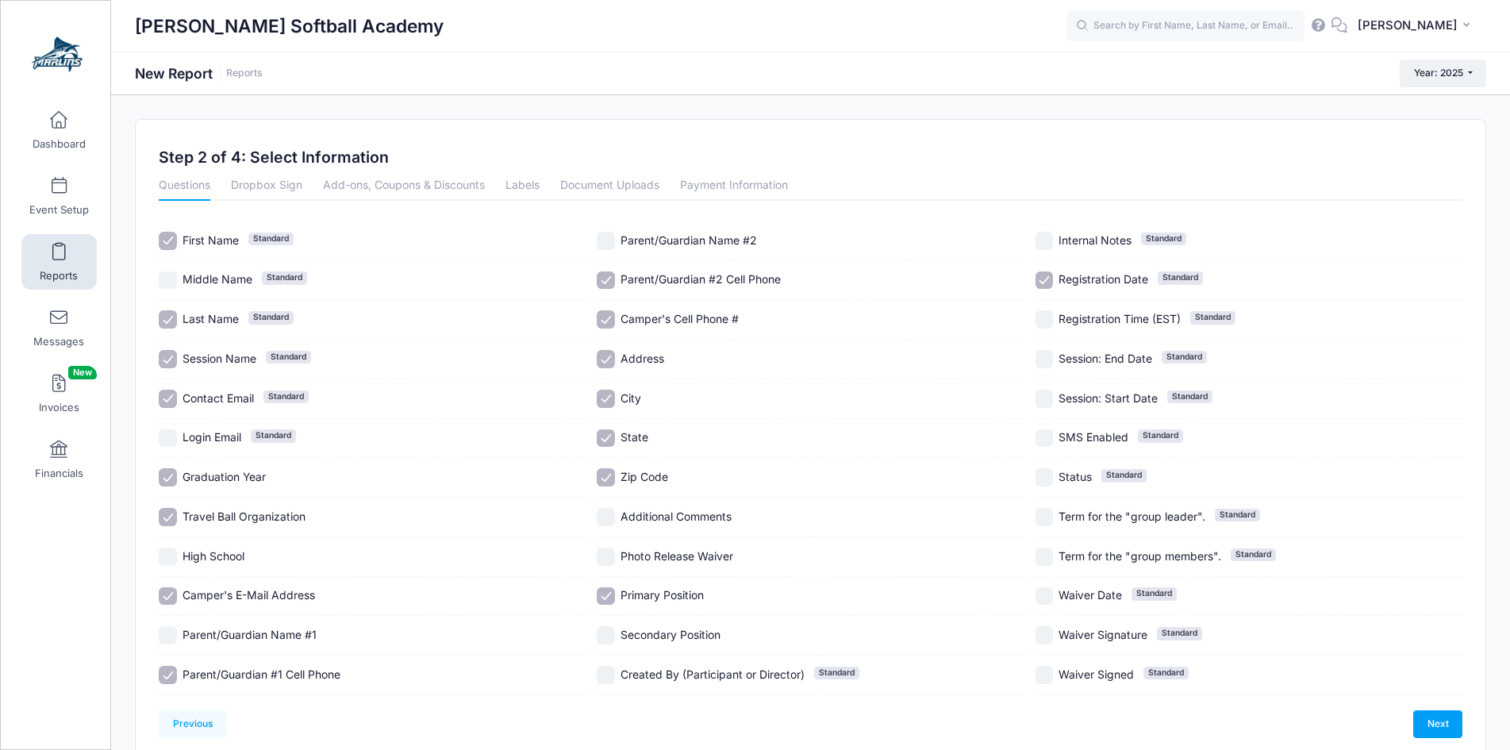
checkbox input "true"
click at [1429, 719] on link "Next" at bounding box center [1437, 723] width 49 height 27
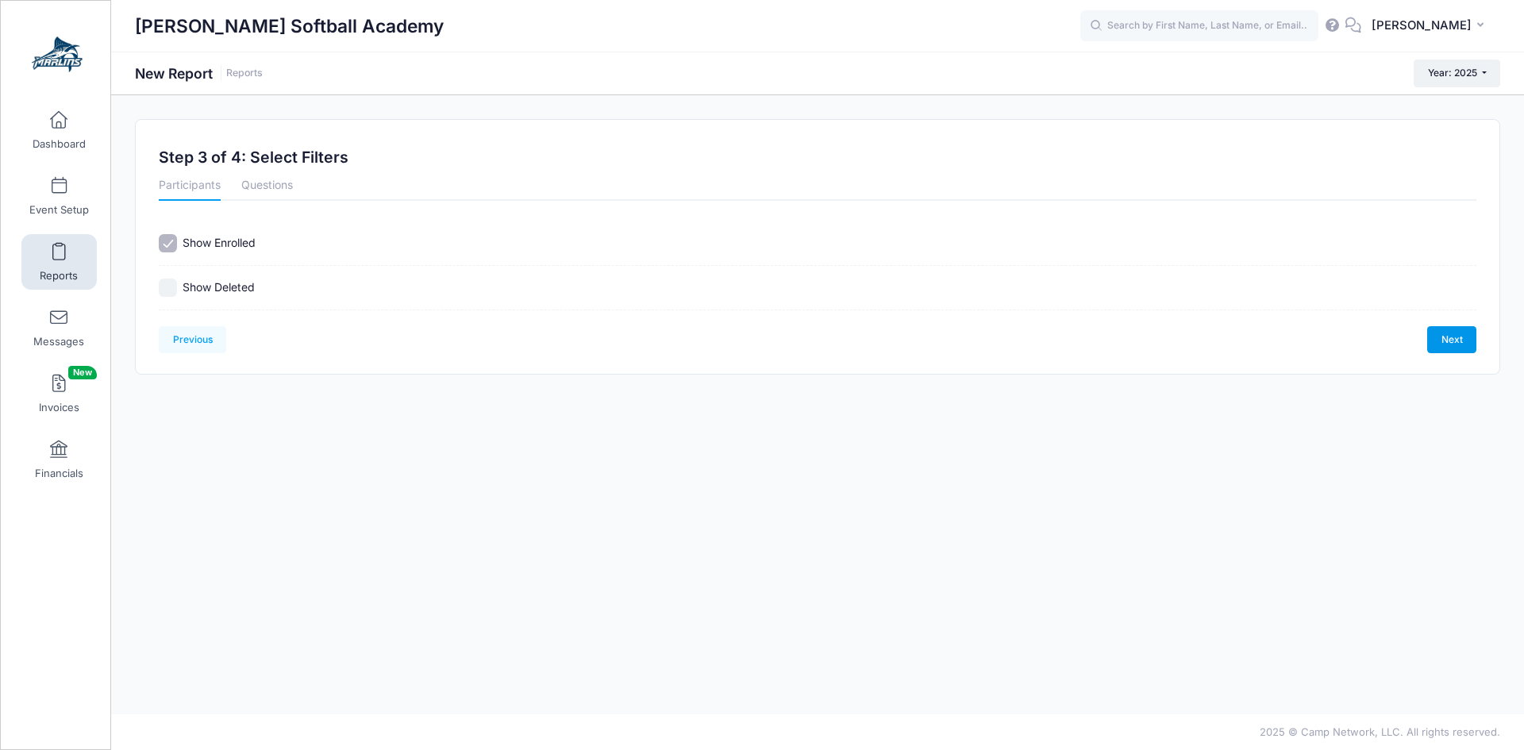
click at [1444, 336] on link "Next" at bounding box center [1451, 339] width 49 height 27
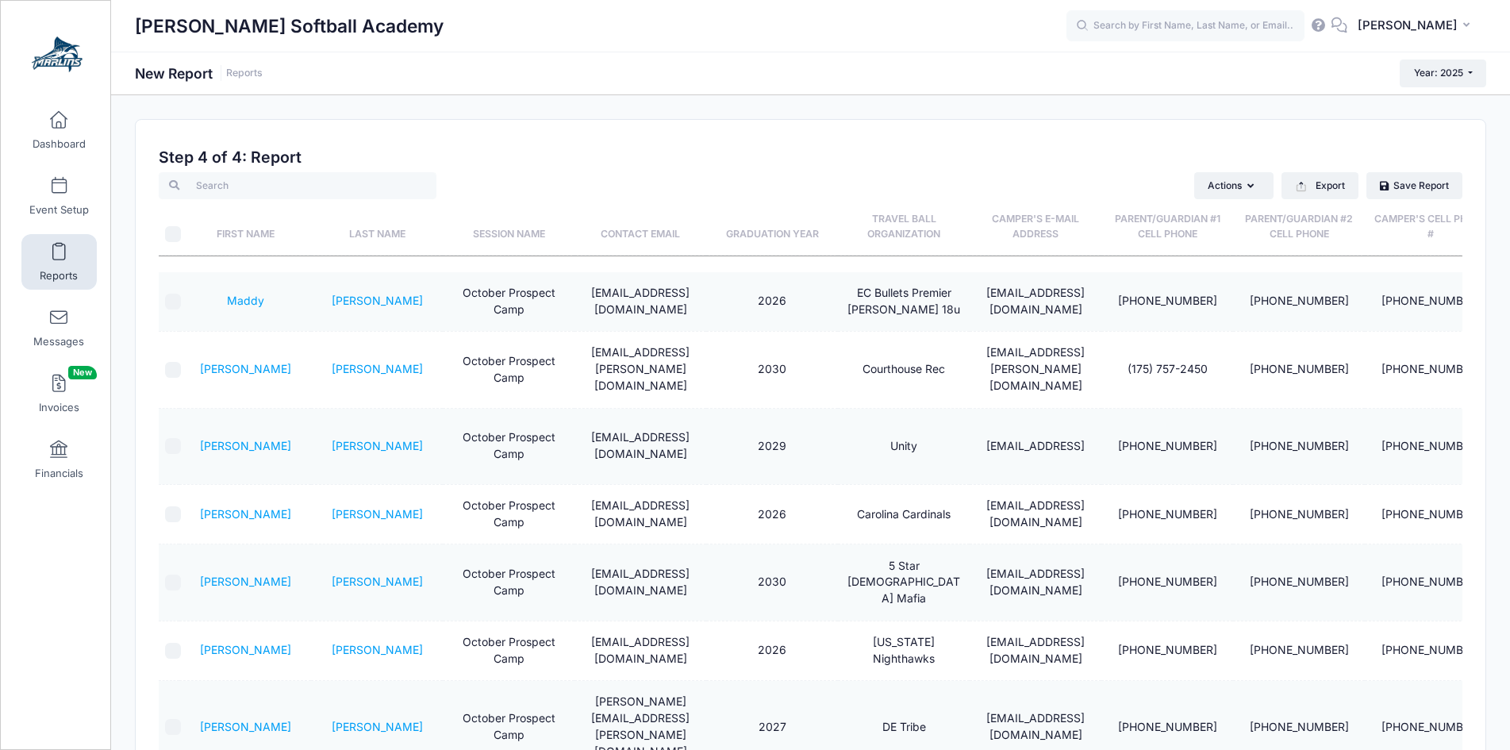
click at [376, 233] on th "Last Name" at bounding box center [377, 227] width 132 height 56
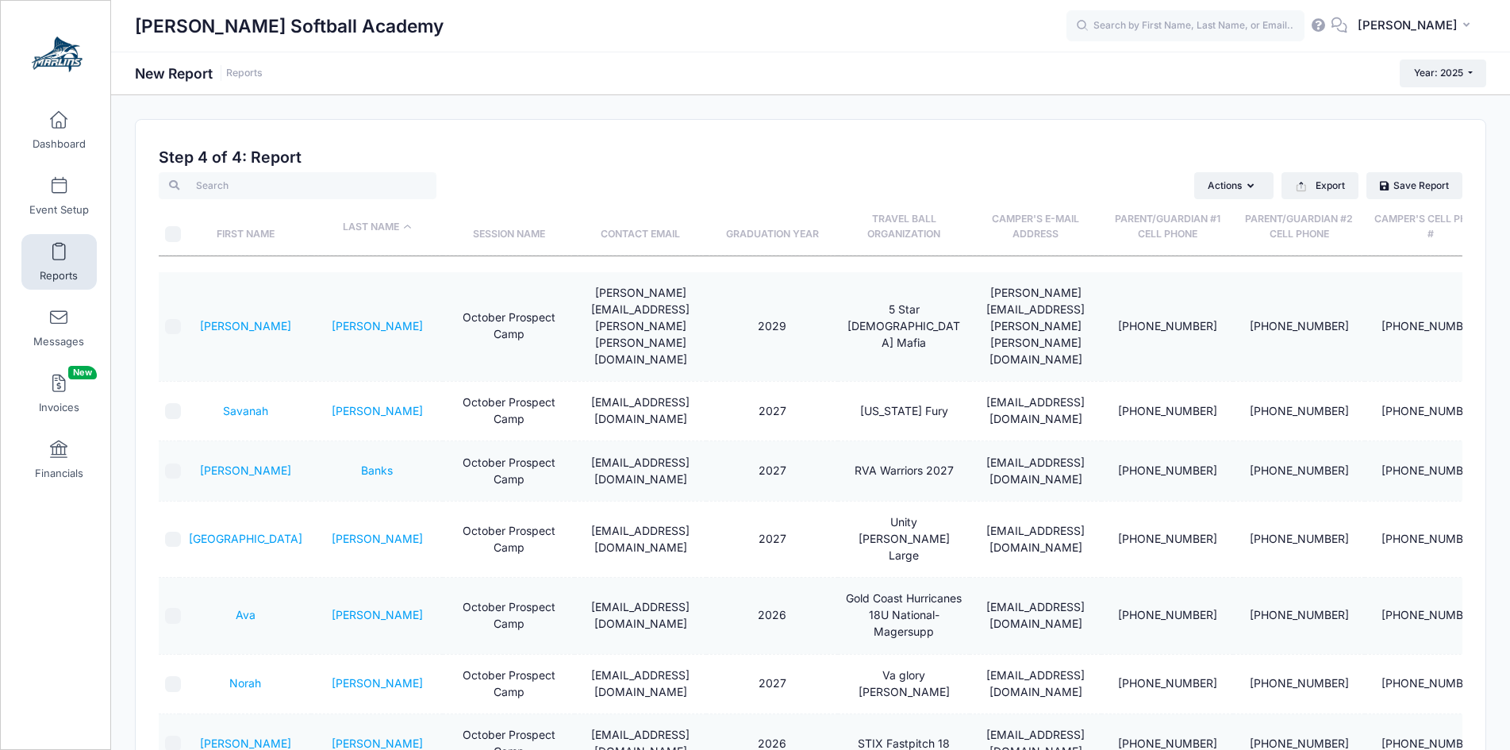
click at [378, 232] on th "Last Name" at bounding box center [377, 227] width 132 height 56
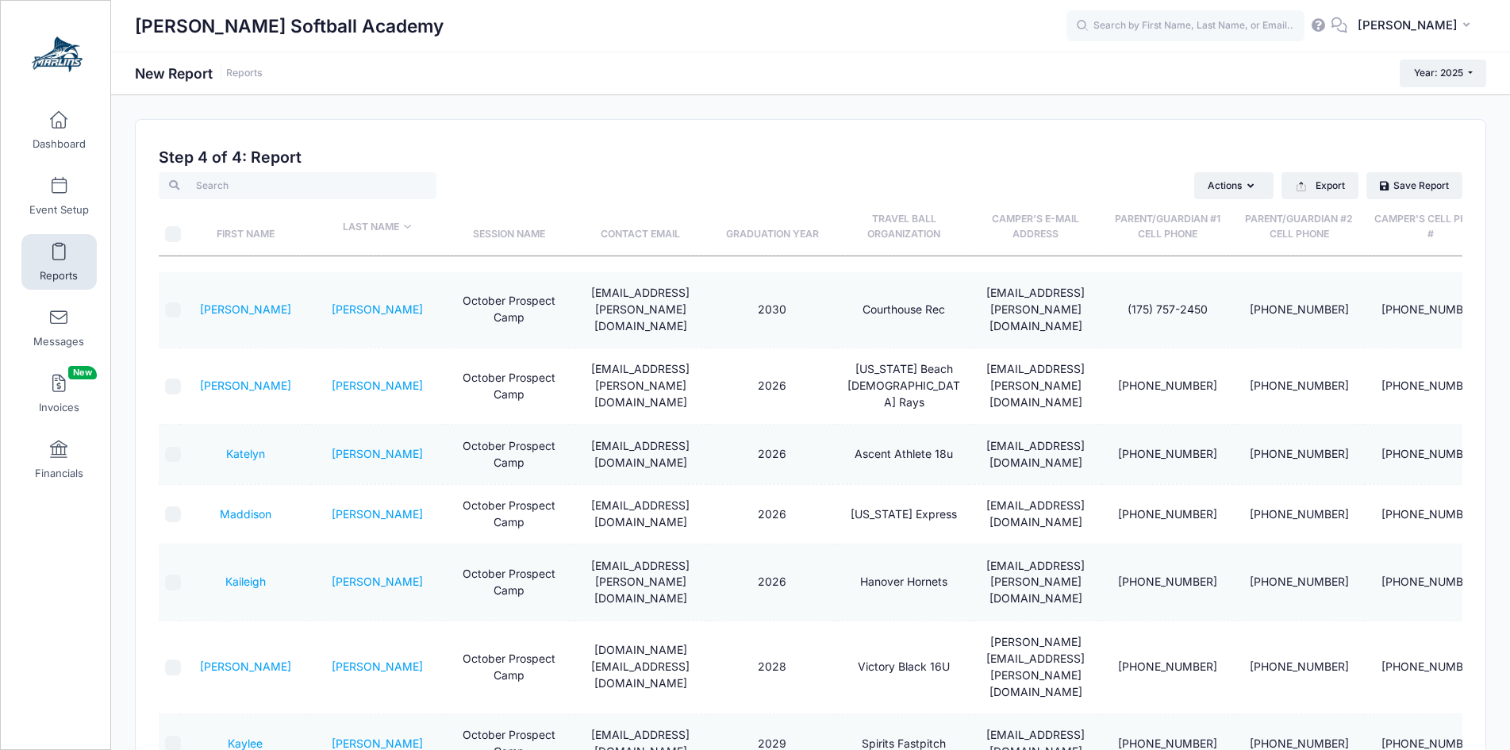
click at [390, 229] on th "Last Name" at bounding box center [377, 227] width 132 height 56
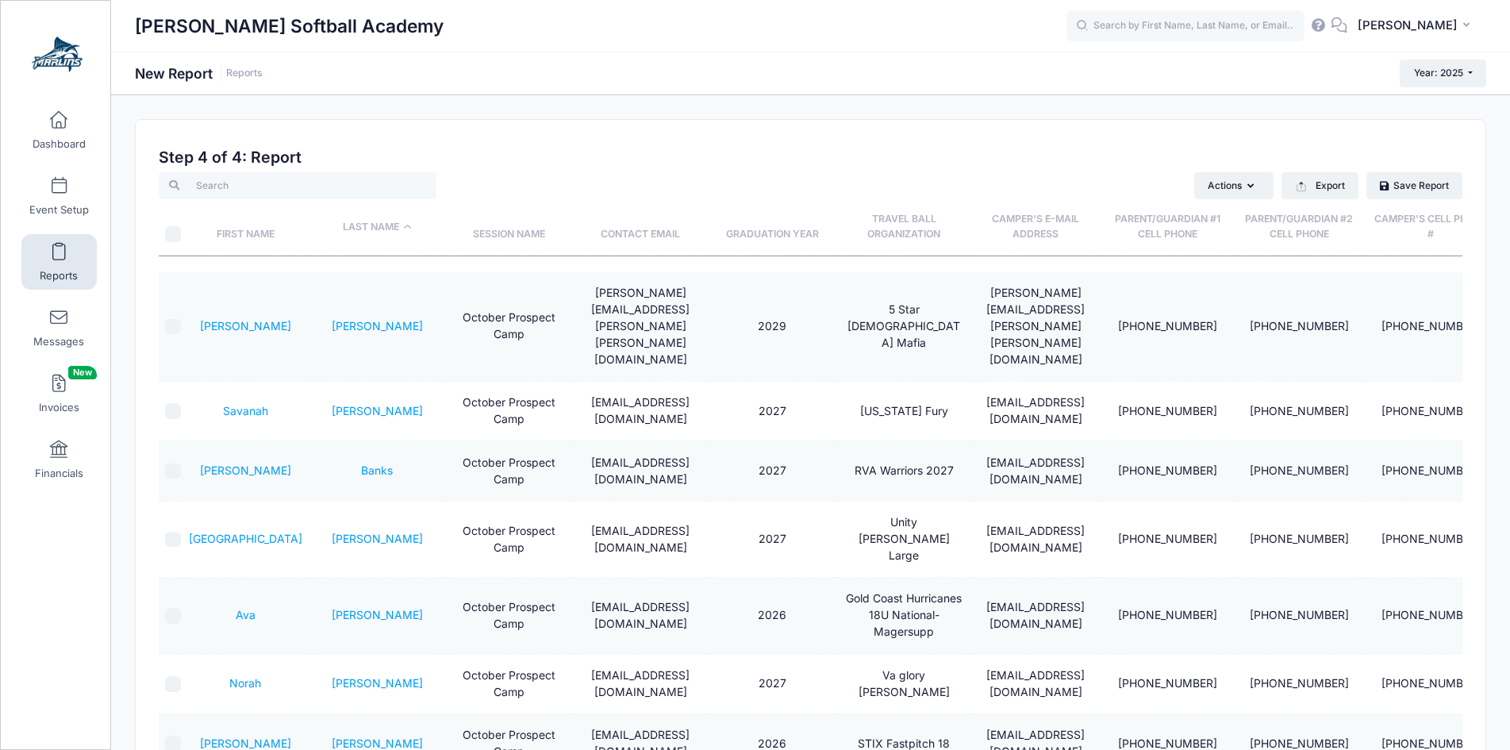
scroll to position [180, 0]
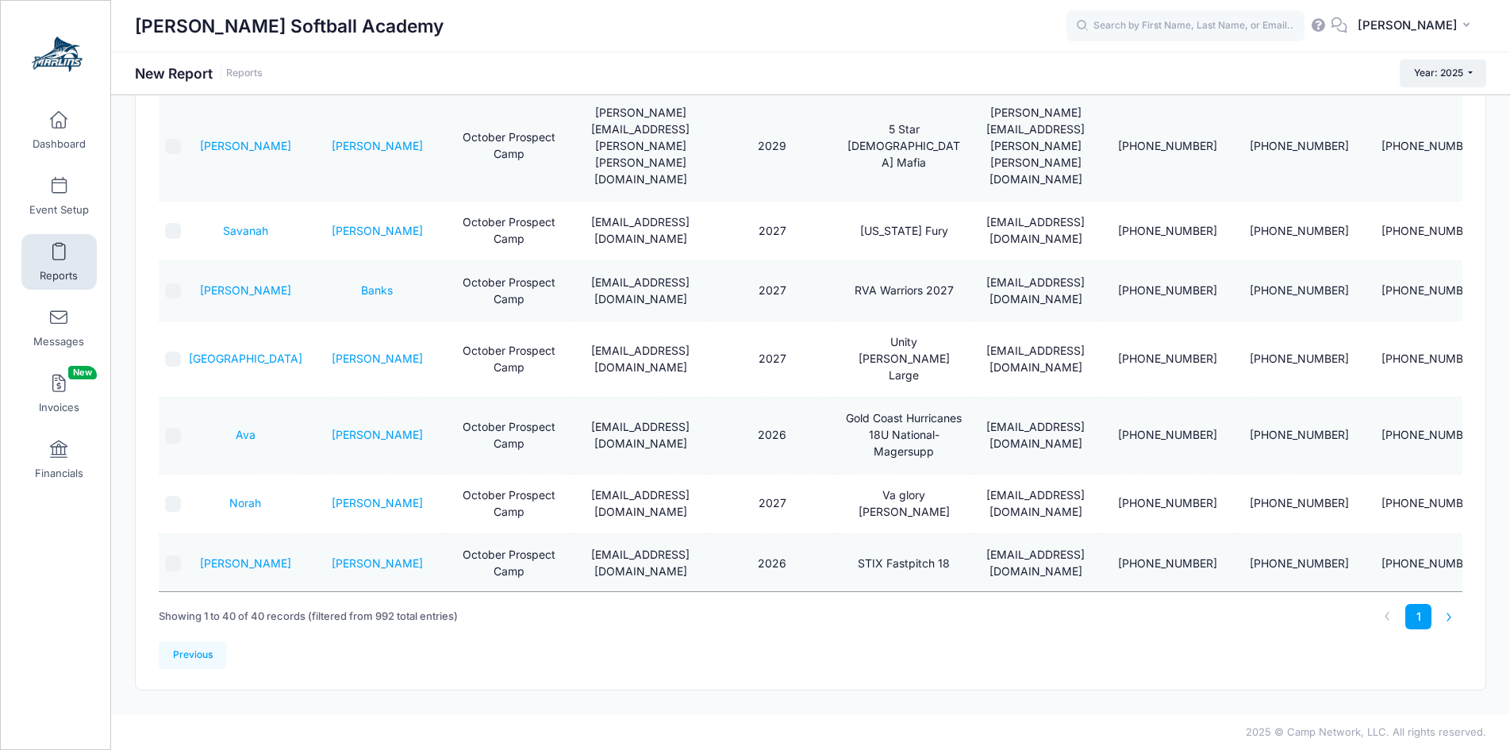
click at [1448, 612] on li at bounding box center [1449, 617] width 26 height 26
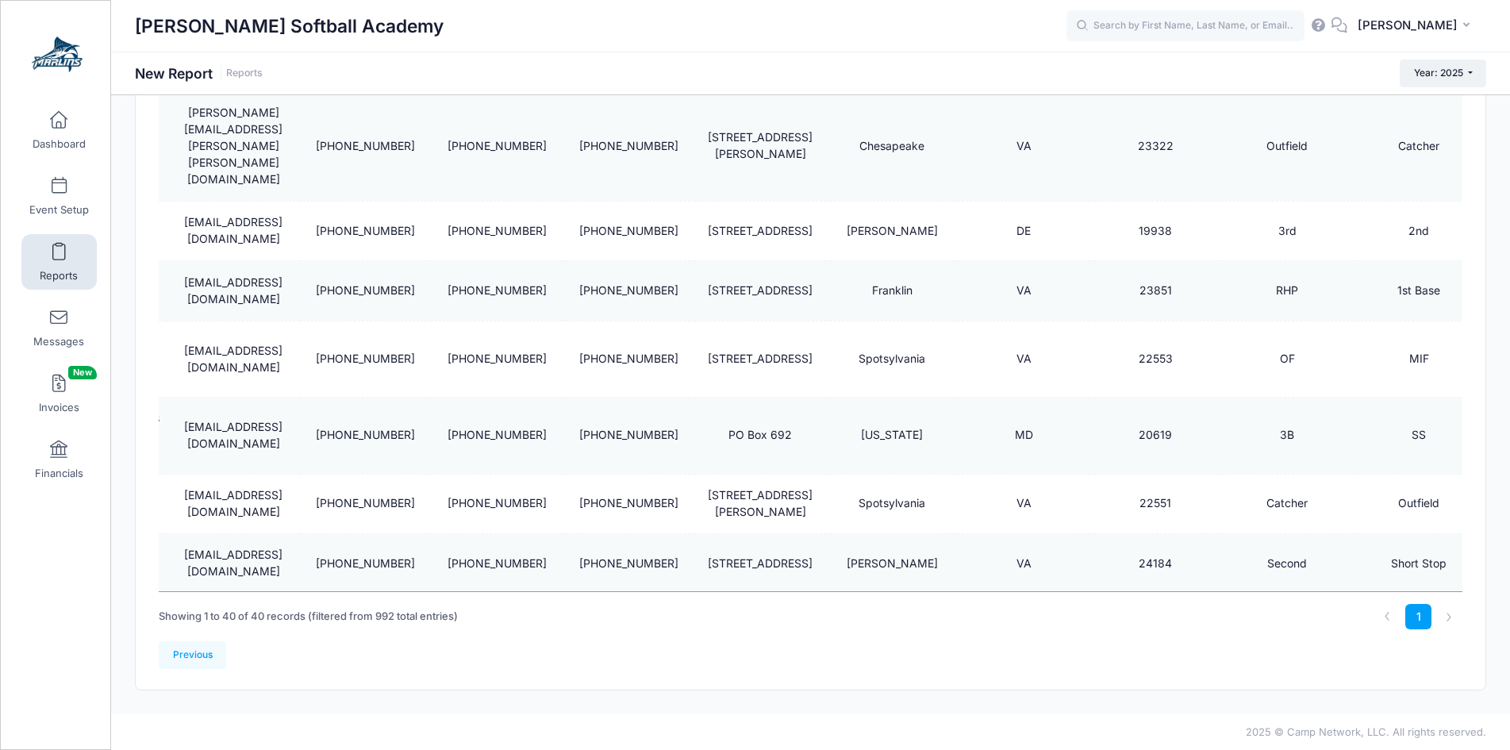
scroll to position [0, 0]
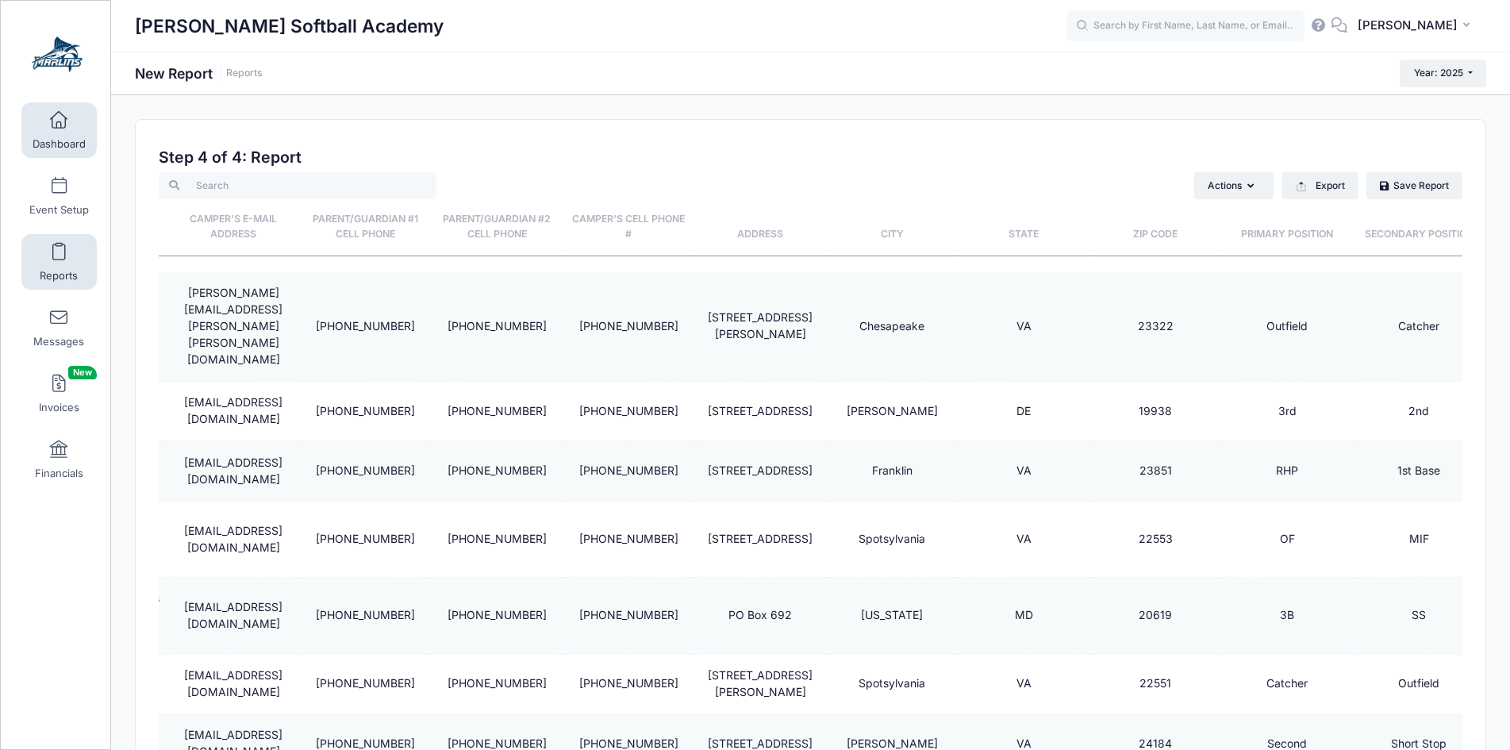
click at [59, 125] on span at bounding box center [59, 120] width 0 height 17
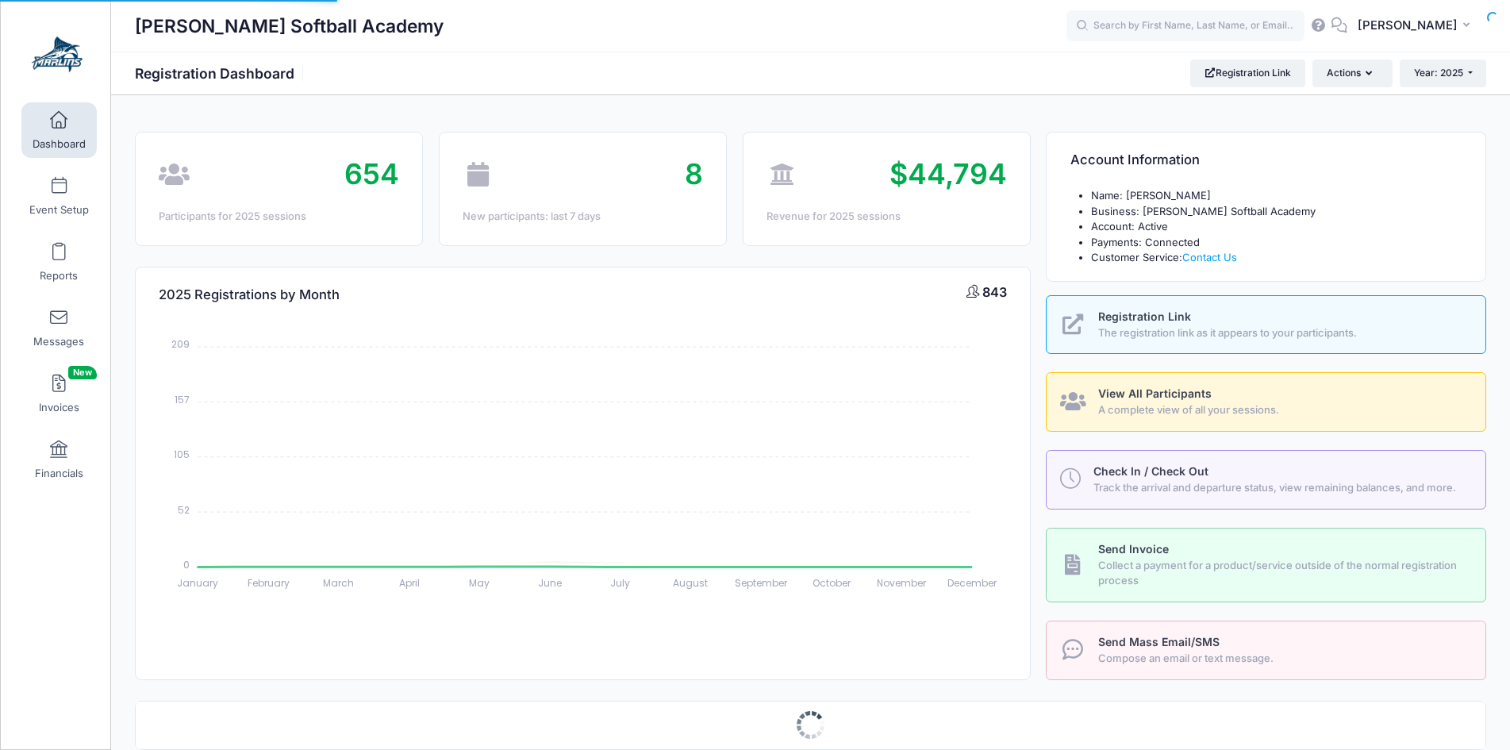
select select
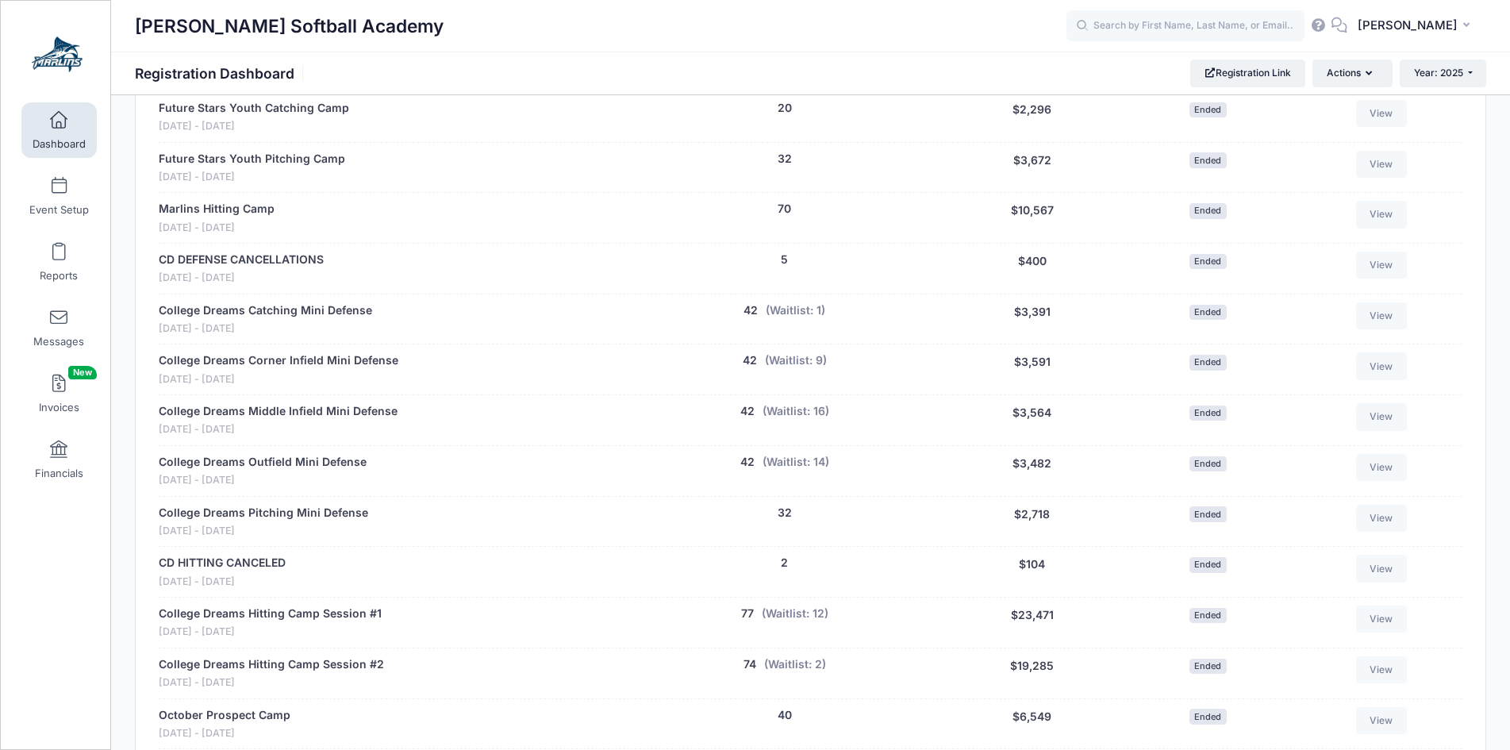
scroll to position [1667, 0]
